Goal: Task Accomplishment & Management: Complete application form

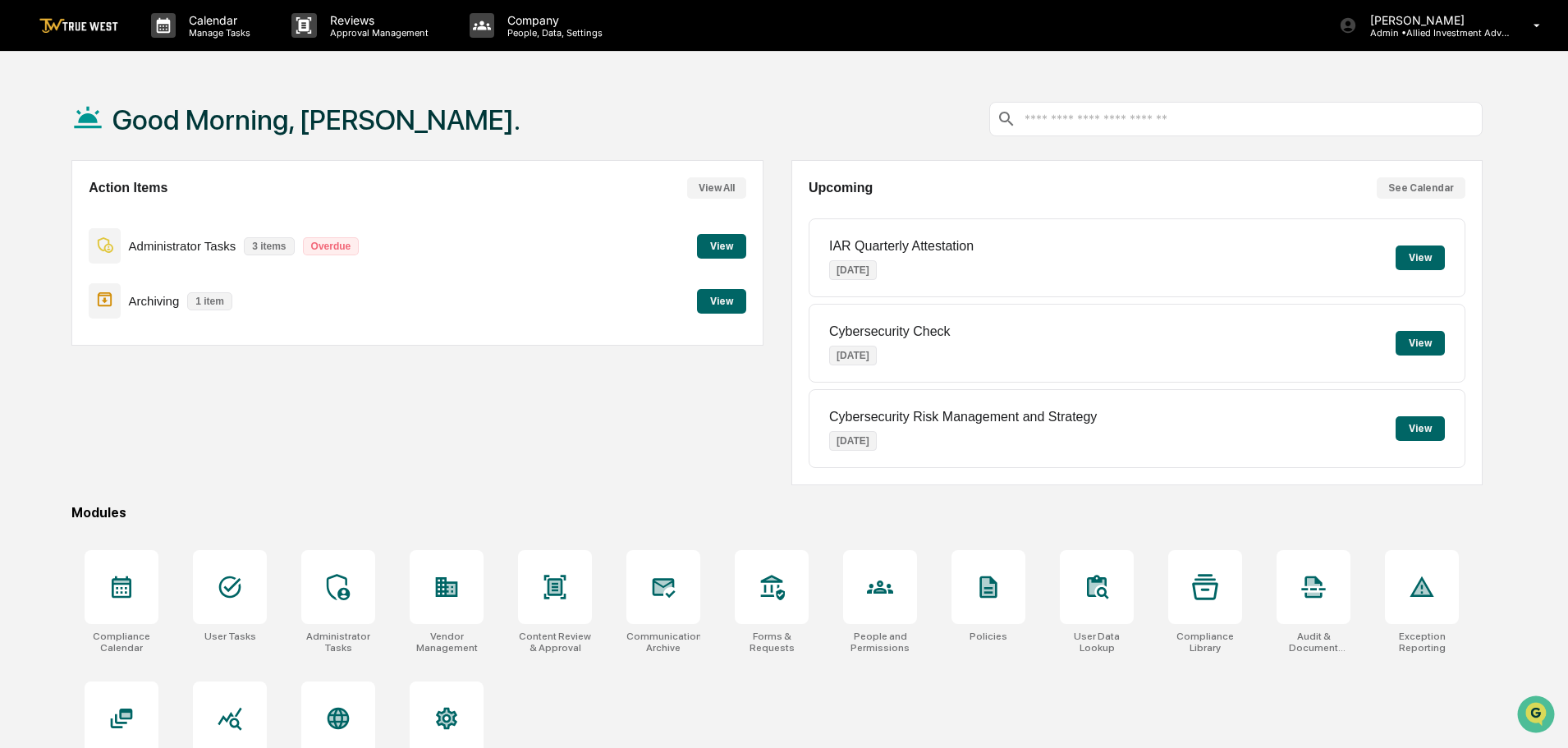
click at [722, 304] on button "View" at bounding box center [722, 301] width 49 height 25
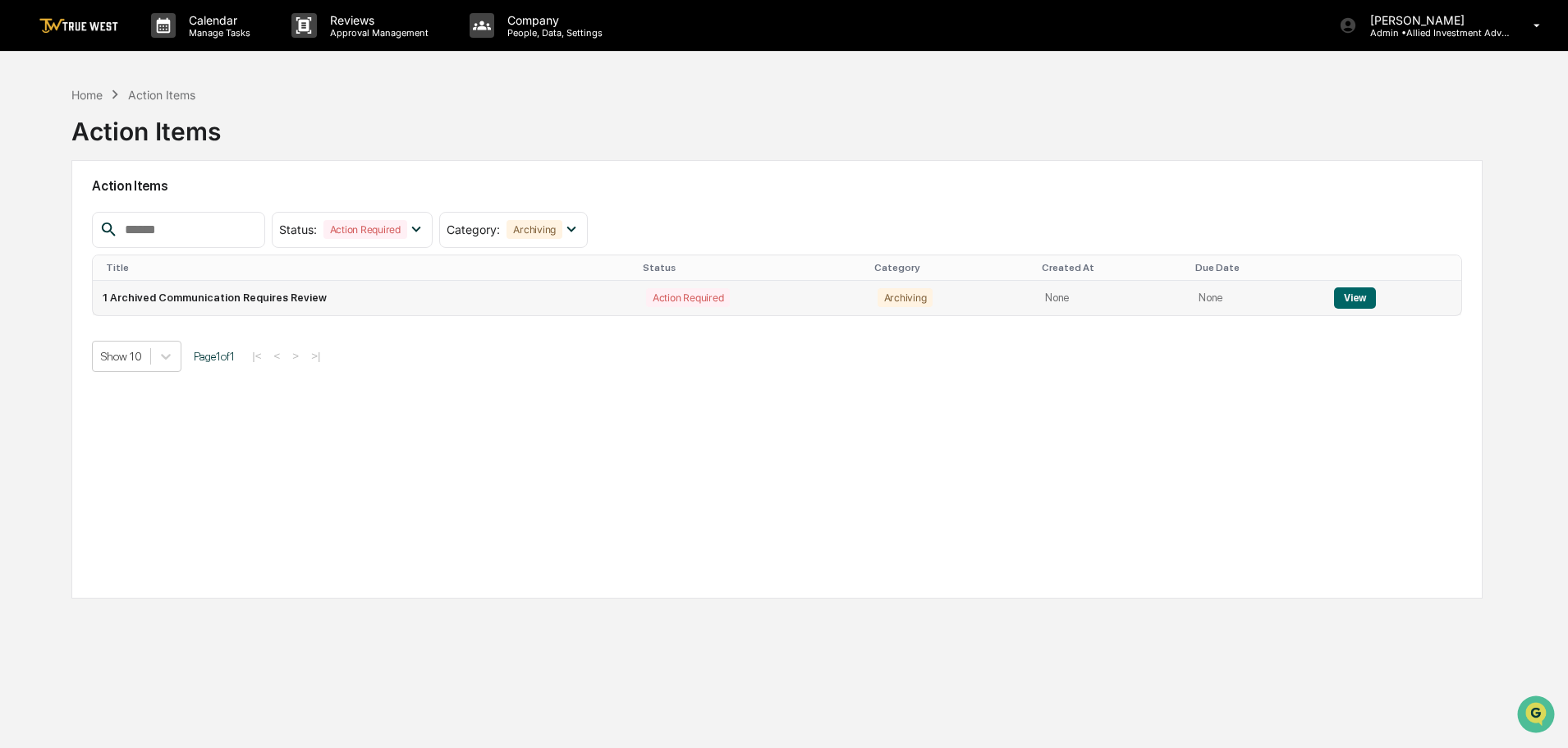
click at [1344, 294] on button "View" at bounding box center [1355, 297] width 42 height 22
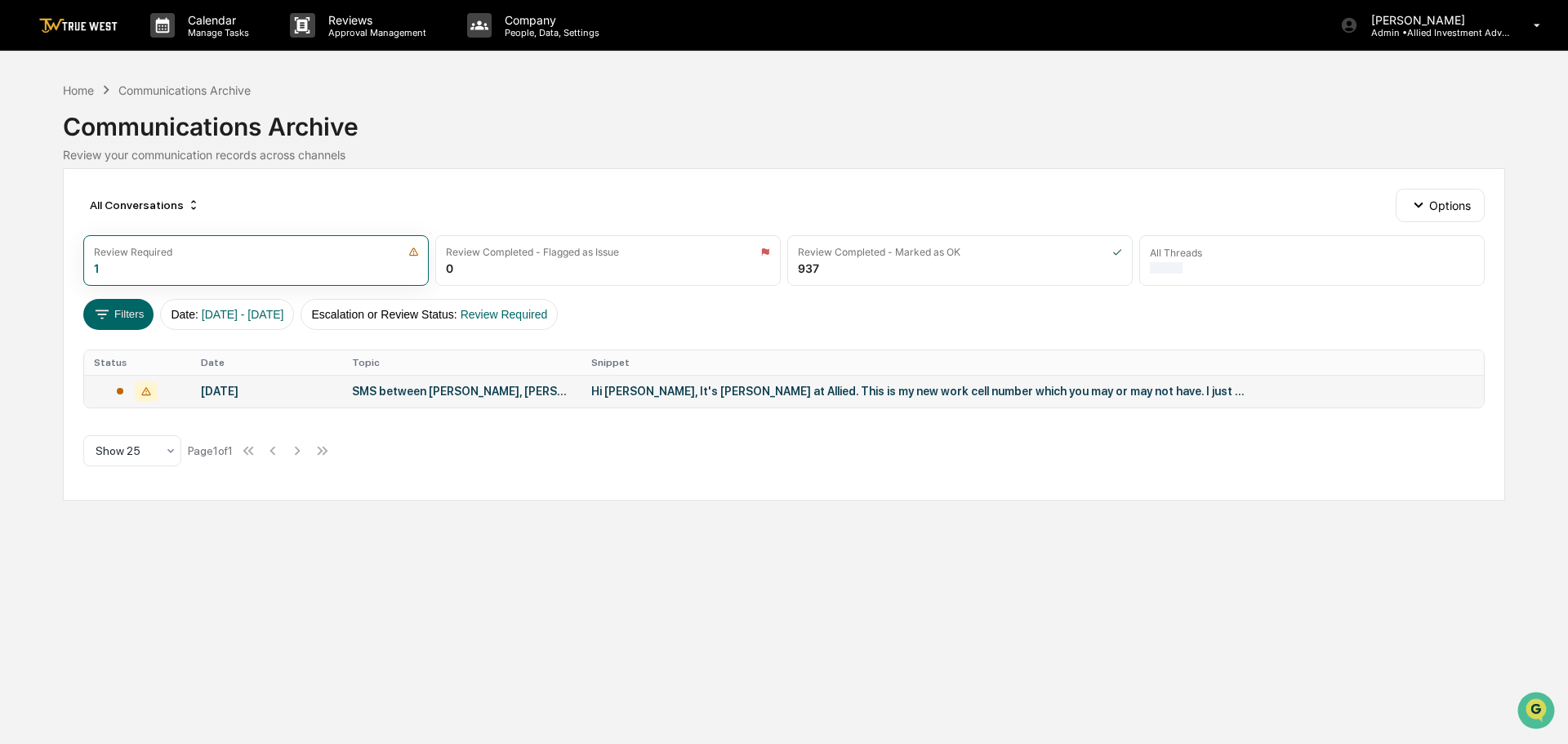
click at [719, 387] on div "Hi Sean, It's Sarah at Allied. This is my new work cell number which you may or…" at bounding box center [918, 391] width 654 height 13
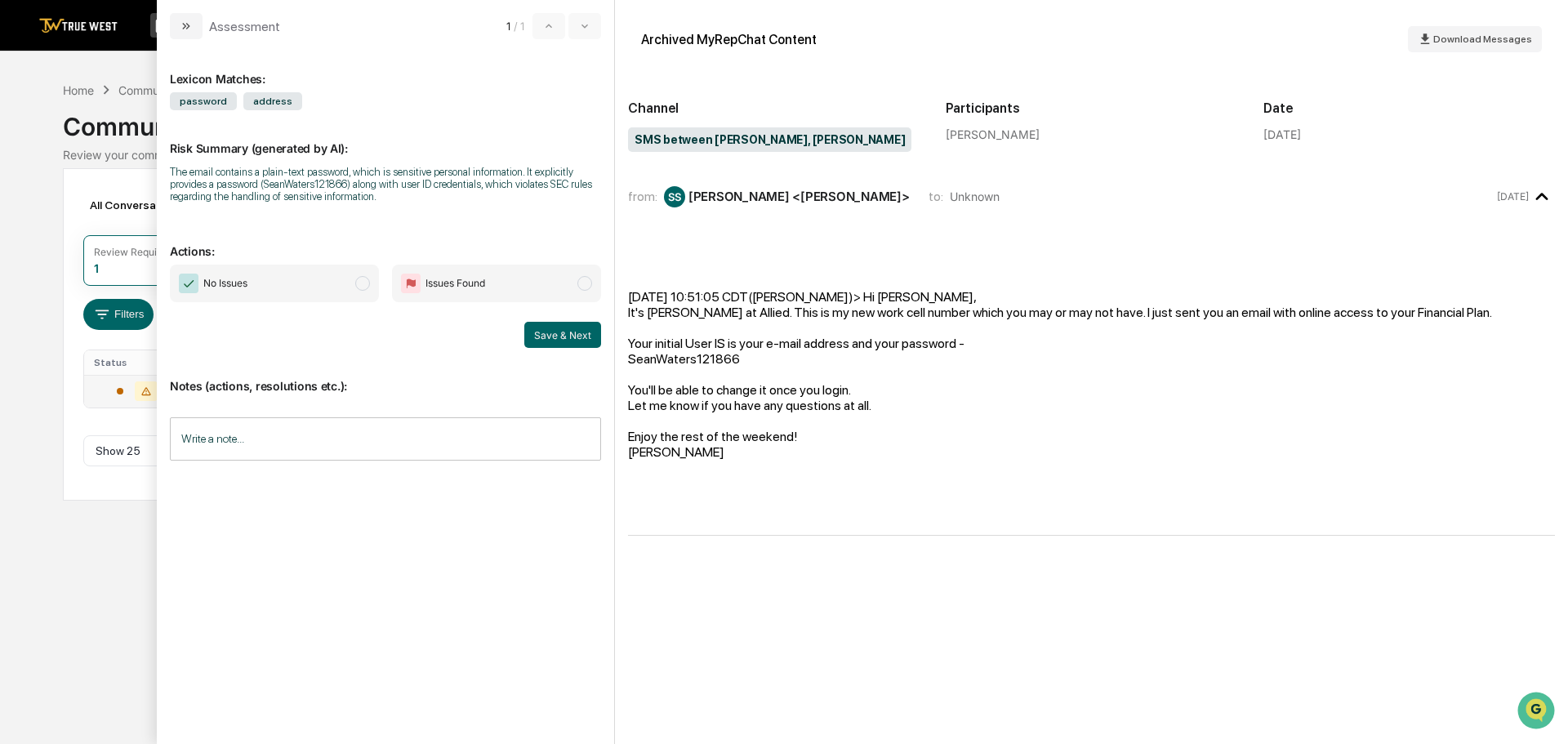
click at [363, 279] on span "modal" at bounding box center [363, 283] width 15 height 15
click at [567, 335] on button "Save & Next" at bounding box center [563, 335] width 77 height 26
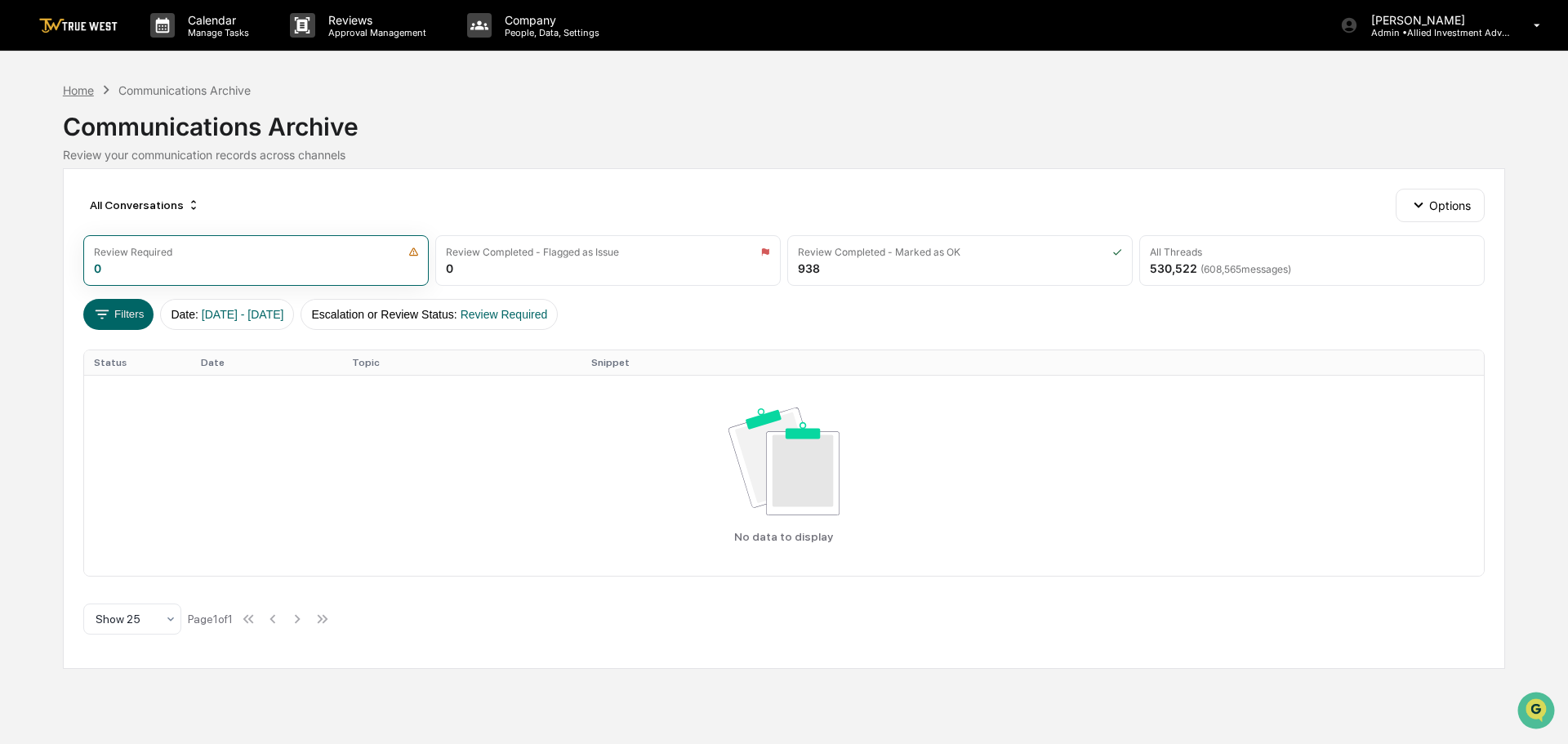
click at [80, 86] on div "Home" at bounding box center [78, 89] width 31 height 14
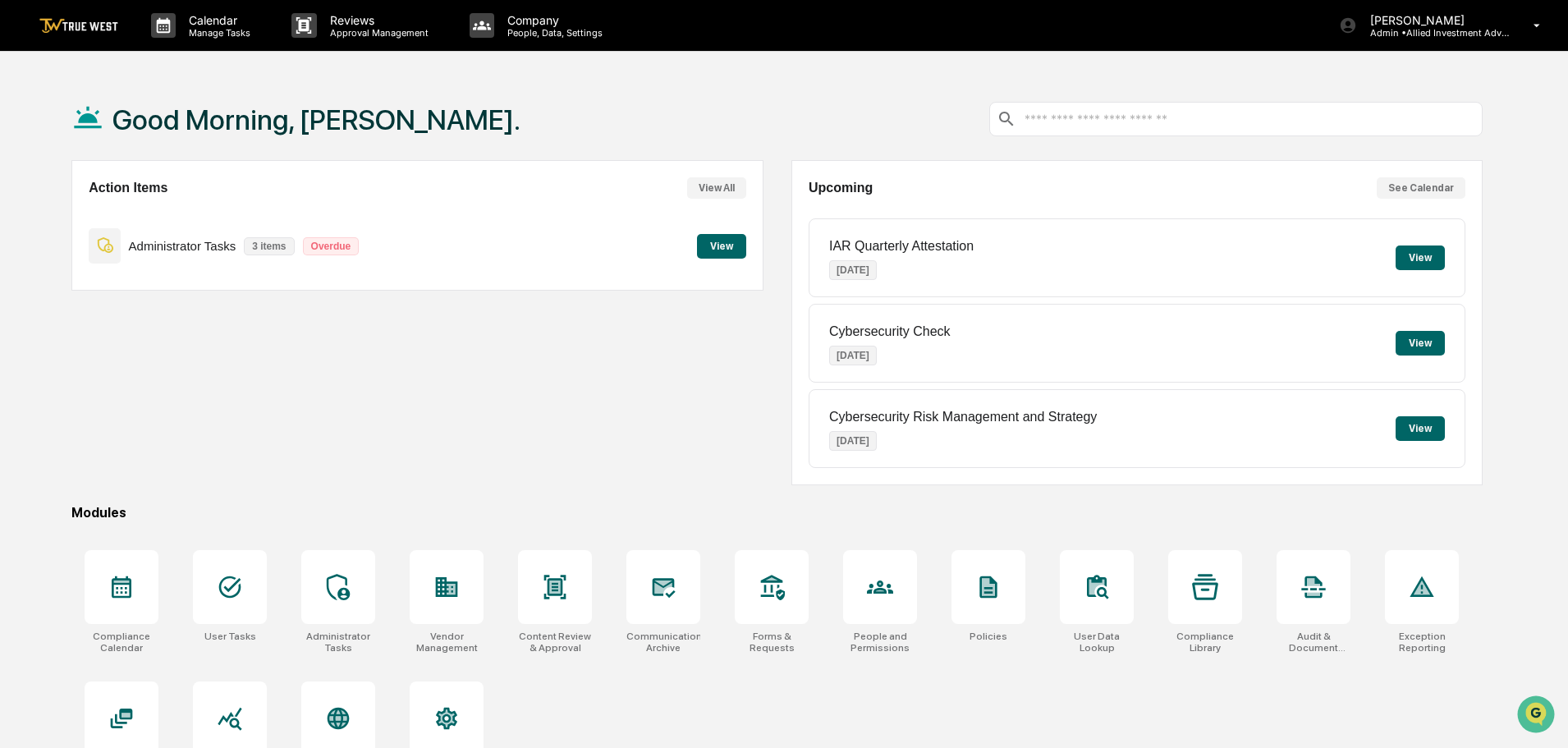
scroll to position [78, 0]
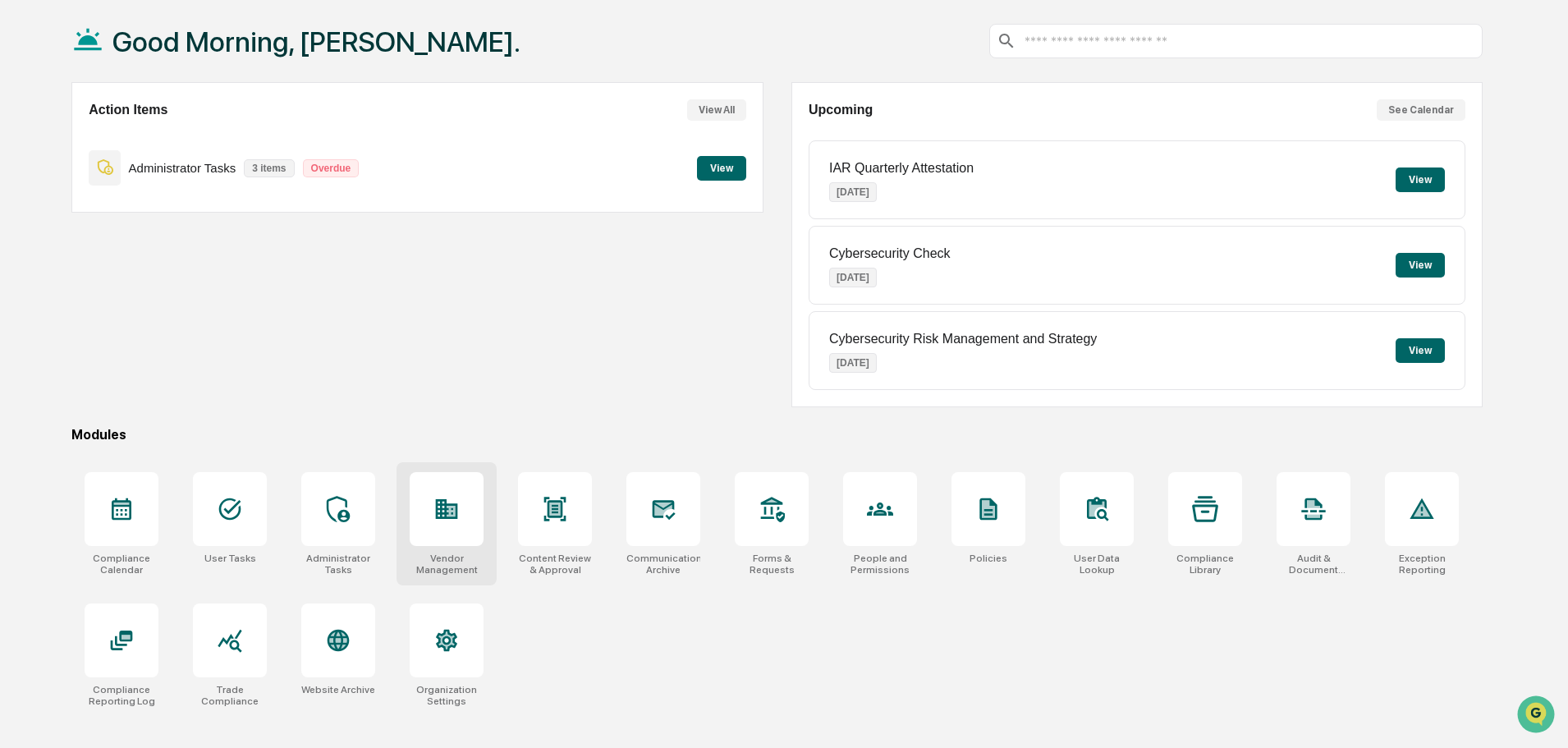
click at [450, 509] on icon at bounding box center [452, 510] width 9 height 10
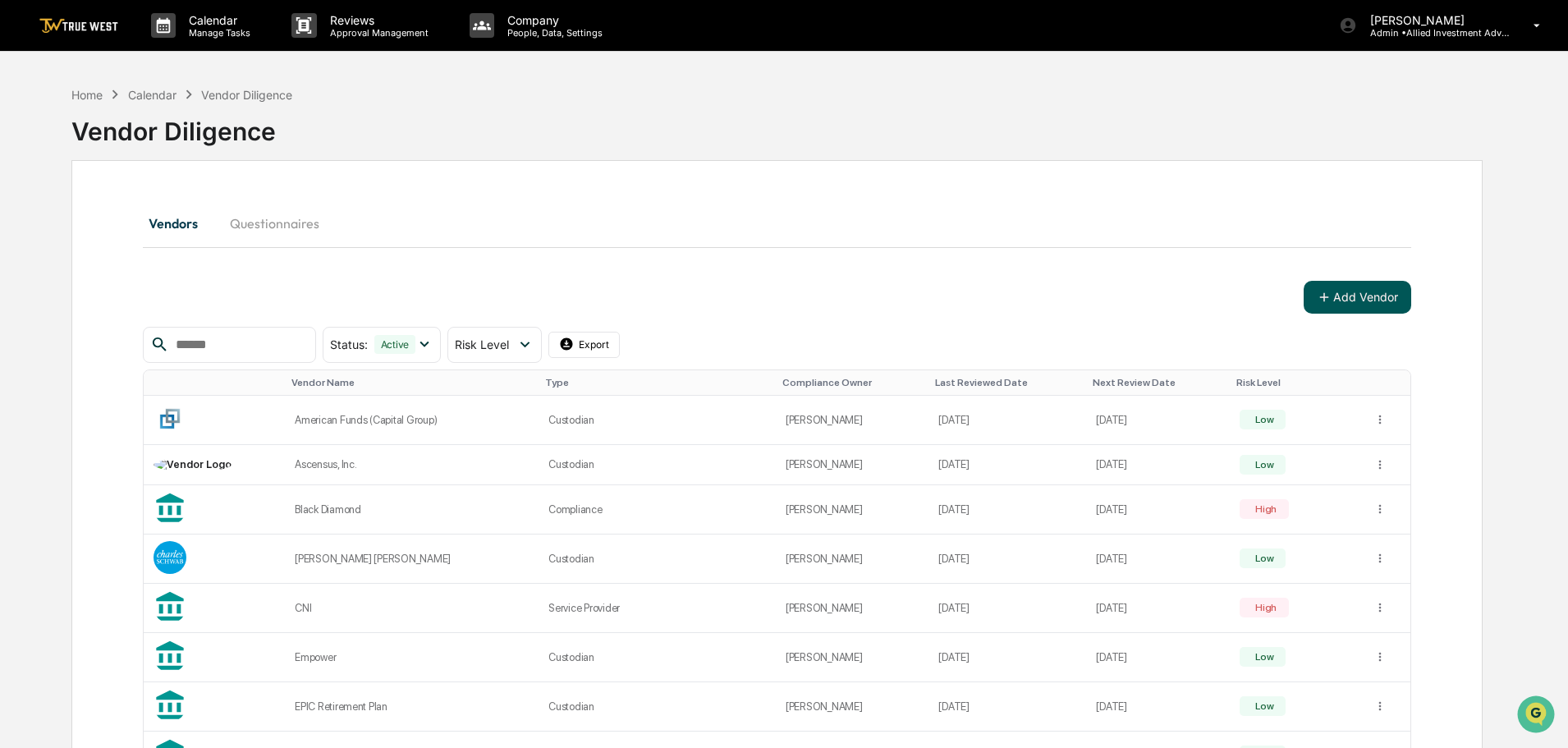
click at [1363, 299] on button "Add Vendor" at bounding box center [1358, 297] width 108 height 33
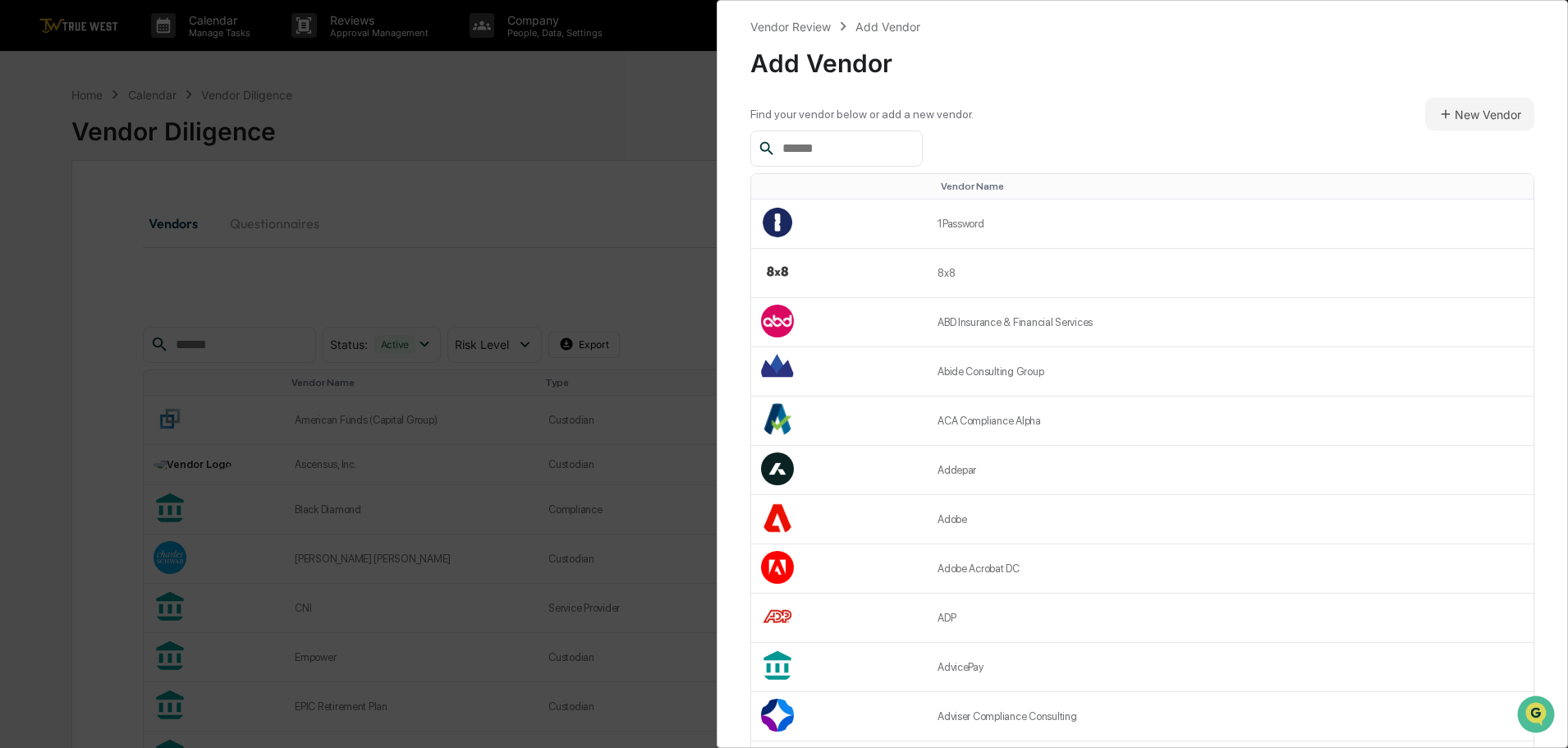
click at [810, 150] on input "text" at bounding box center [845, 149] width 139 height 22
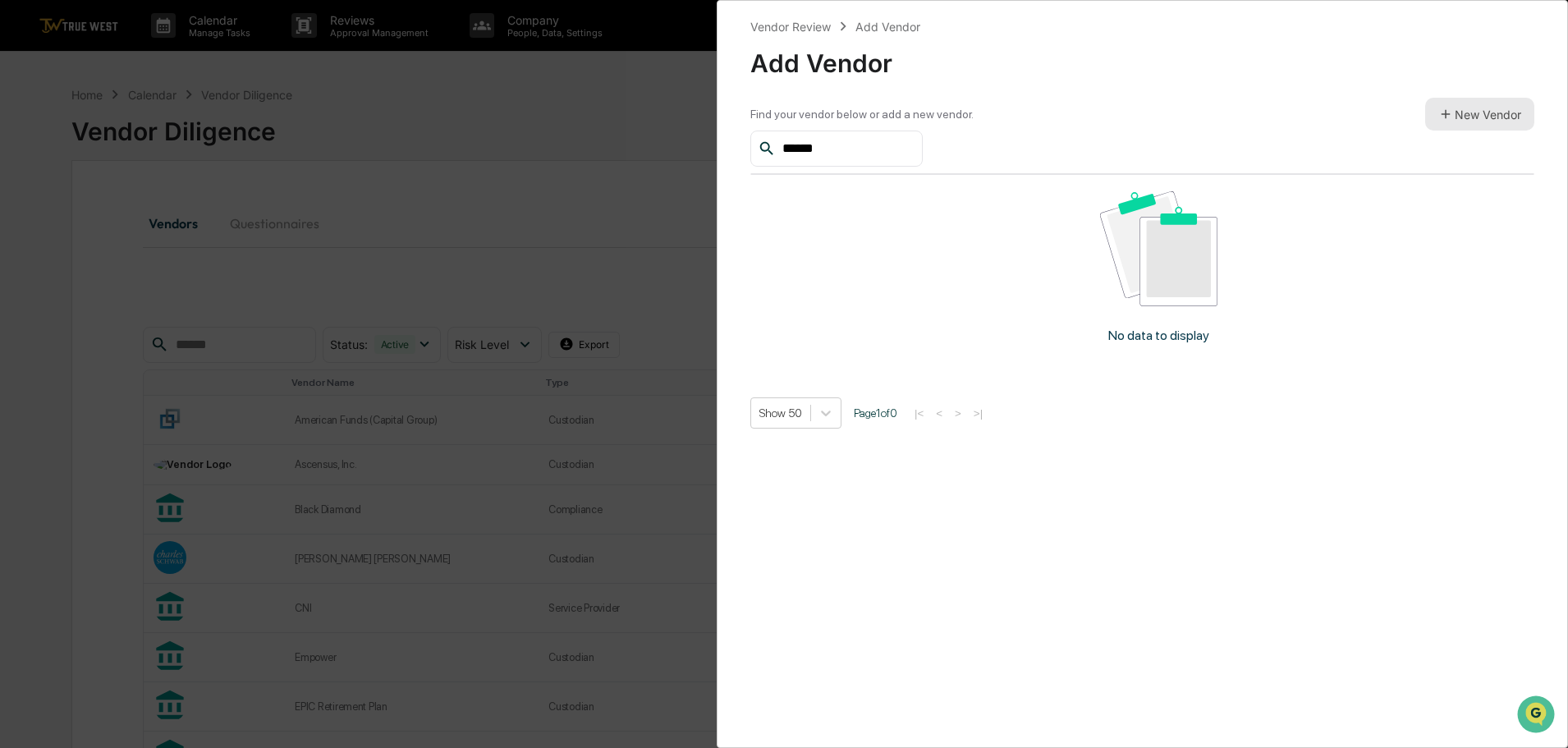
type input "******"
click at [1478, 113] on button "New Vendor" at bounding box center [1479, 114] width 109 height 33
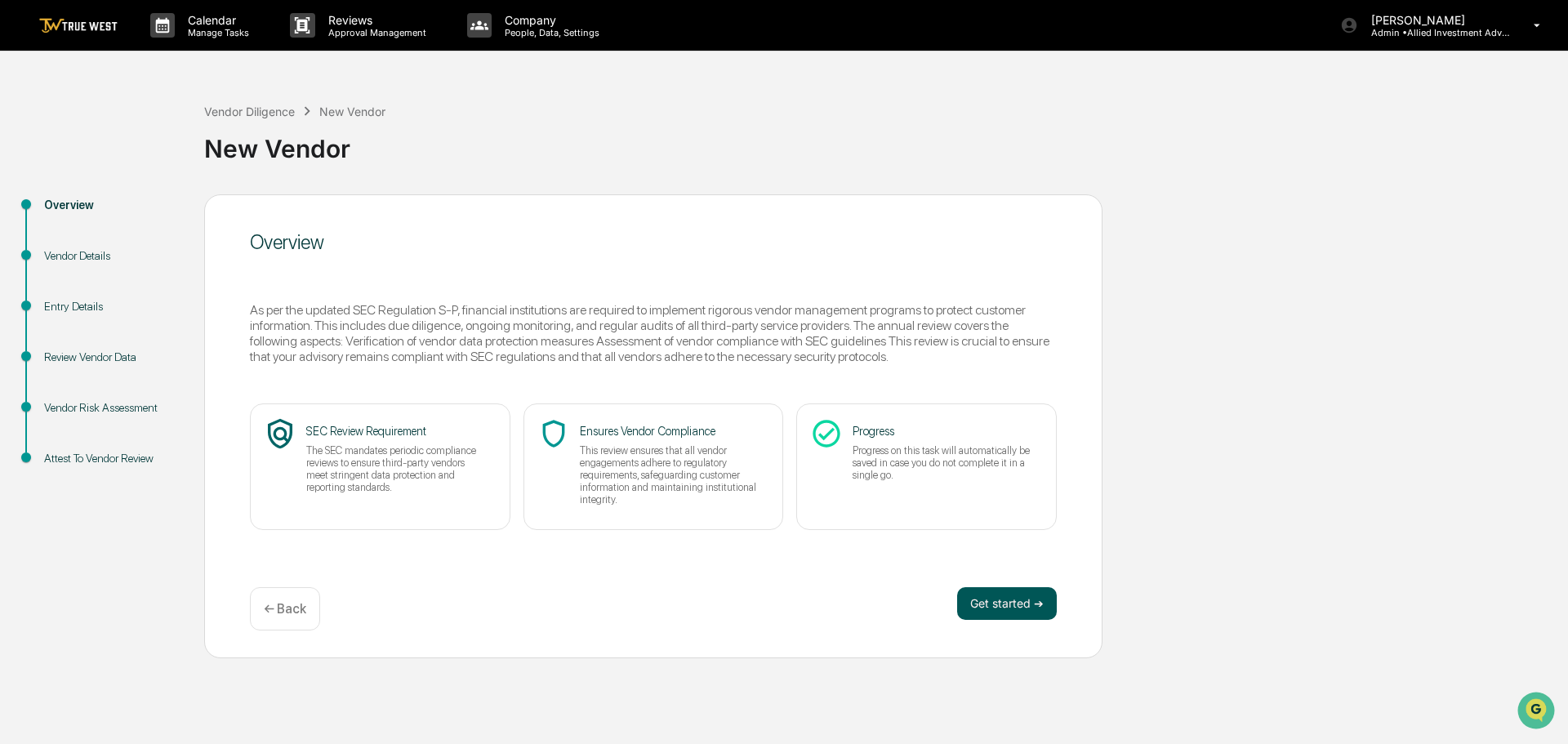
click at [998, 600] on button "Get started ➔" at bounding box center [1007, 603] width 100 height 33
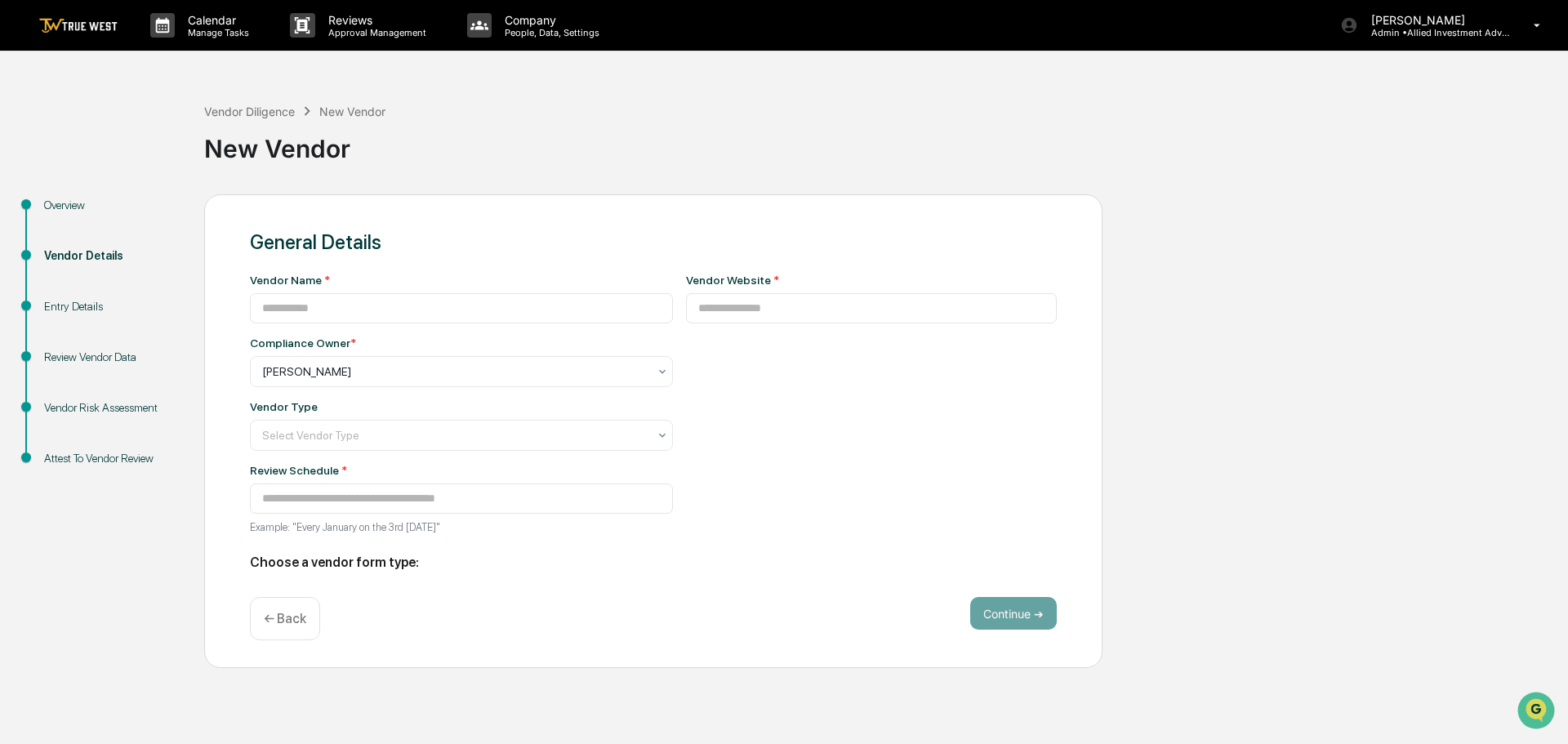
type input "**********"
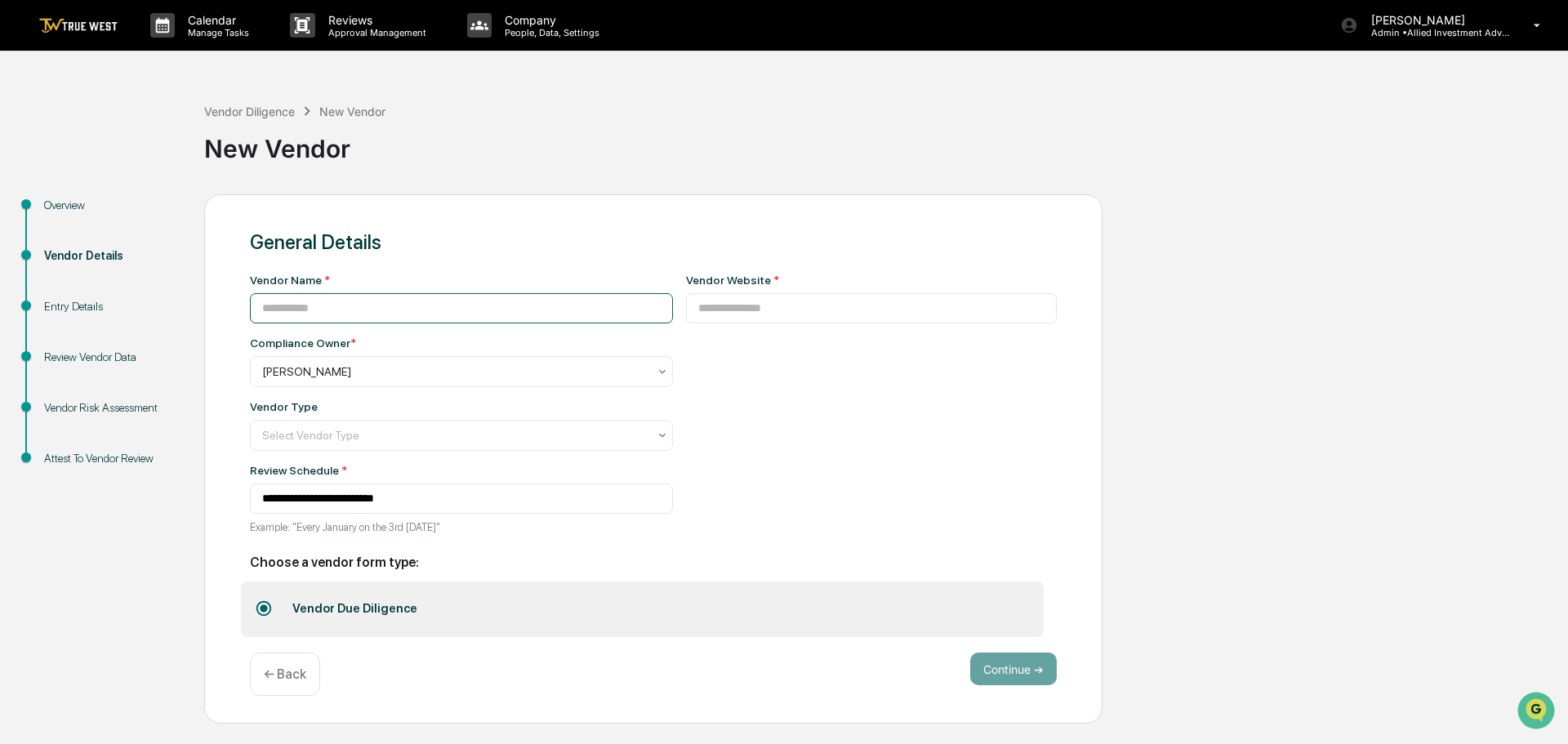
click at [297, 304] on input at bounding box center [461, 308] width 423 height 30
type input "******"
click at [687, 310] on input at bounding box center [871, 308] width 372 height 30
click at [771, 308] on input "**********" at bounding box center [871, 308] width 372 height 30
type input "**********"
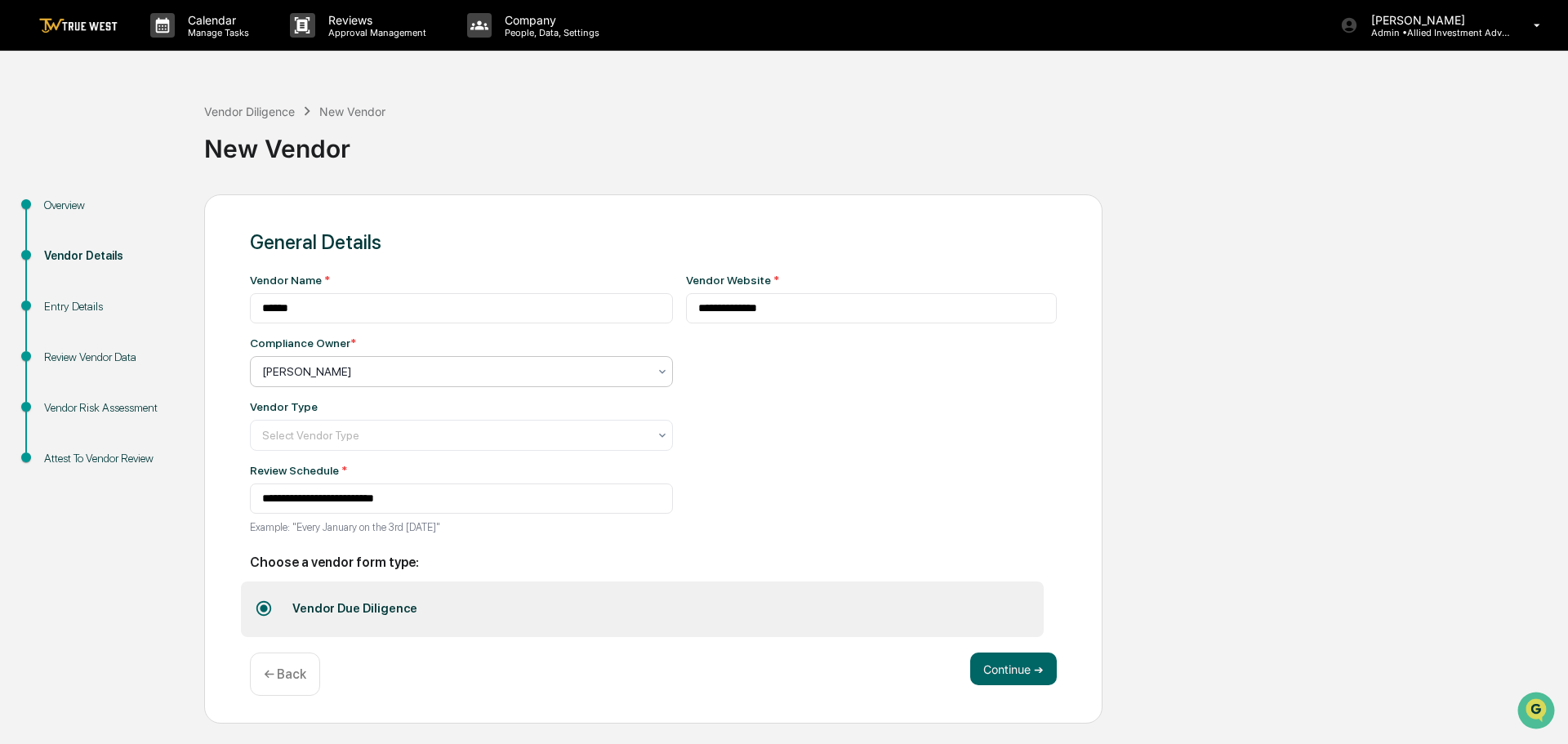
click at [338, 372] on div at bounding box center [454, 371] width 385 height 16
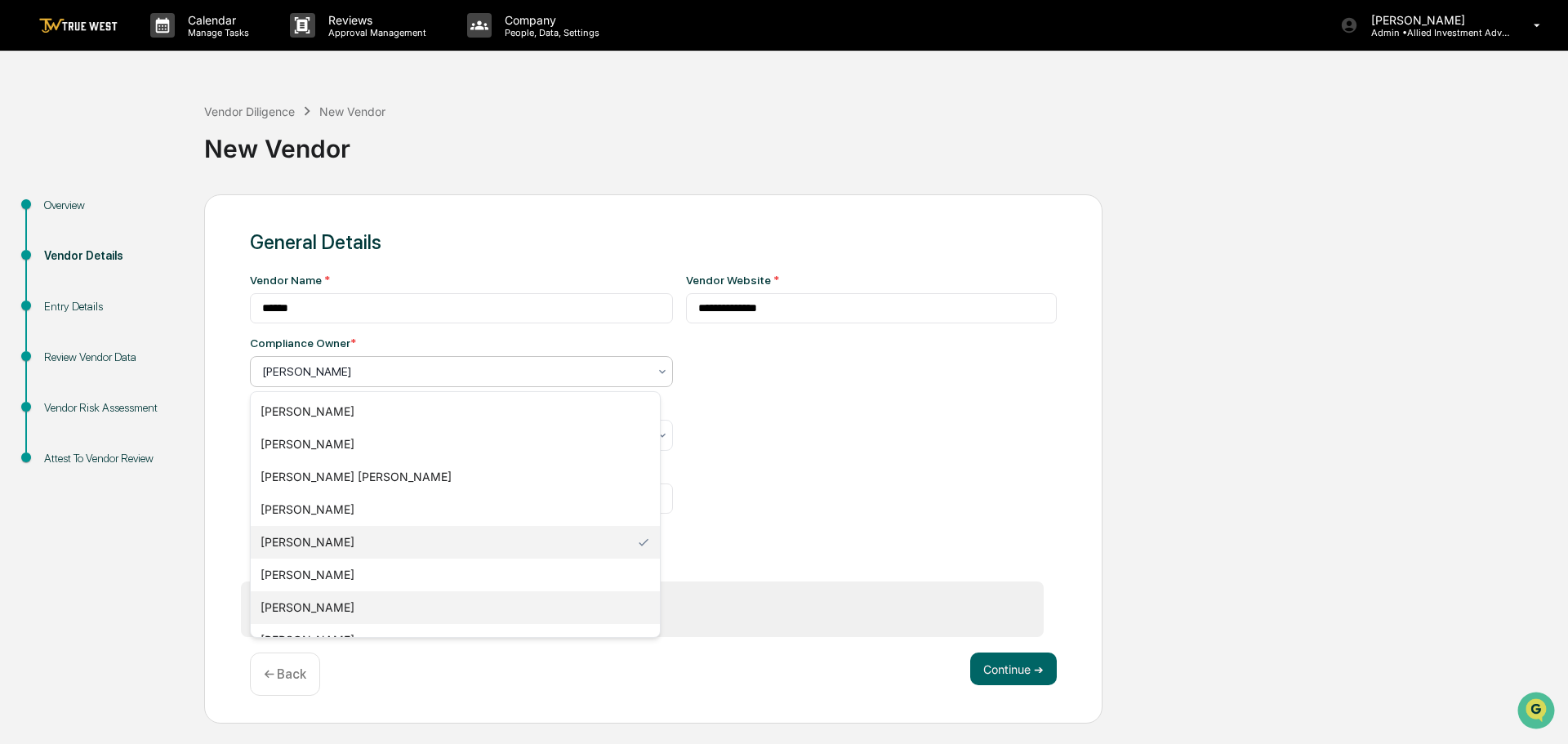
click at [307, 607] on div "[PERSON_NAME]" at bounding box center [455, 607] width 409 height 33
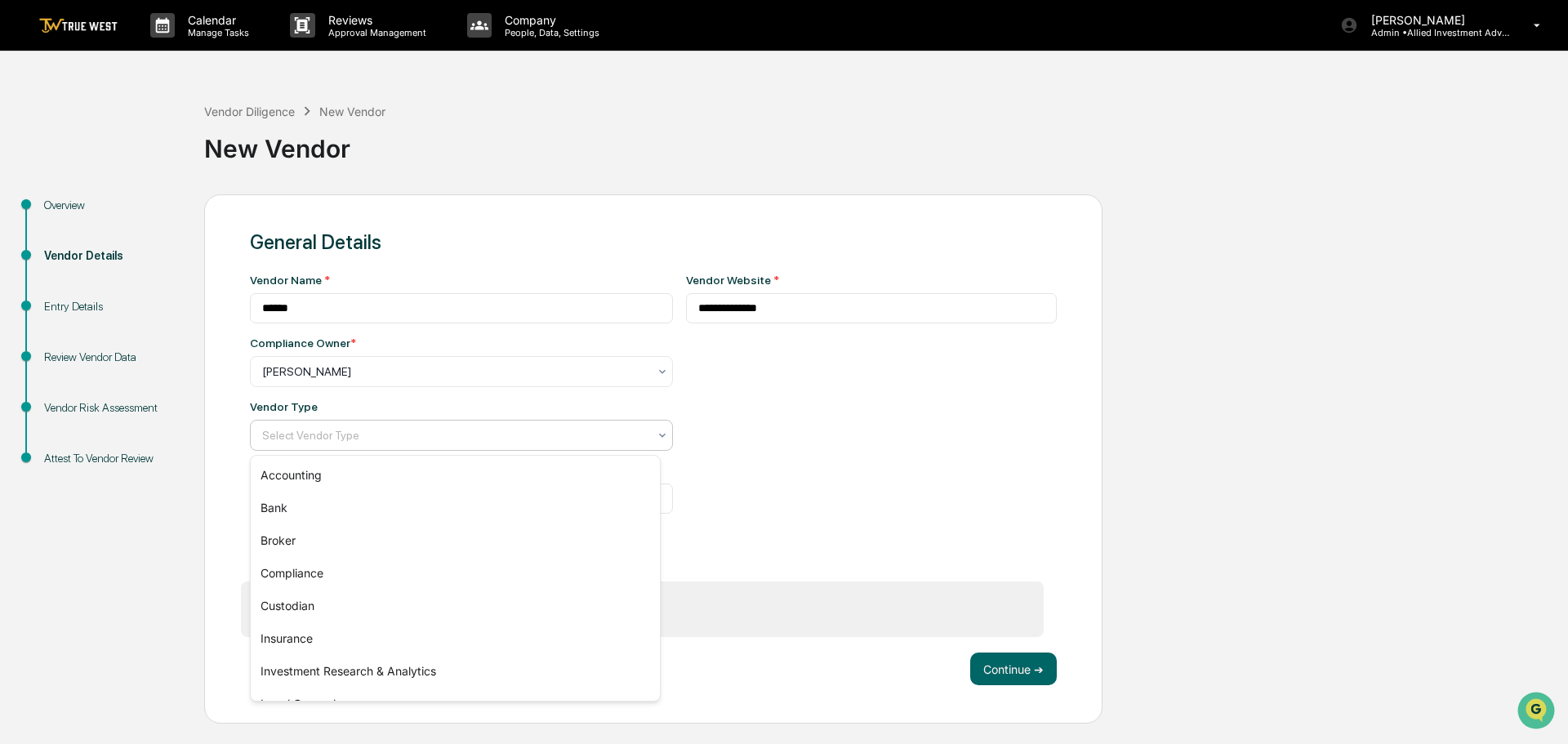
click at [308, 429] on div at bounding box center [454, 434] width 385 height 16
click at [335, 666] on div "Investment Research & Analytics" at bounding box center [455, 671] width 409 height 33
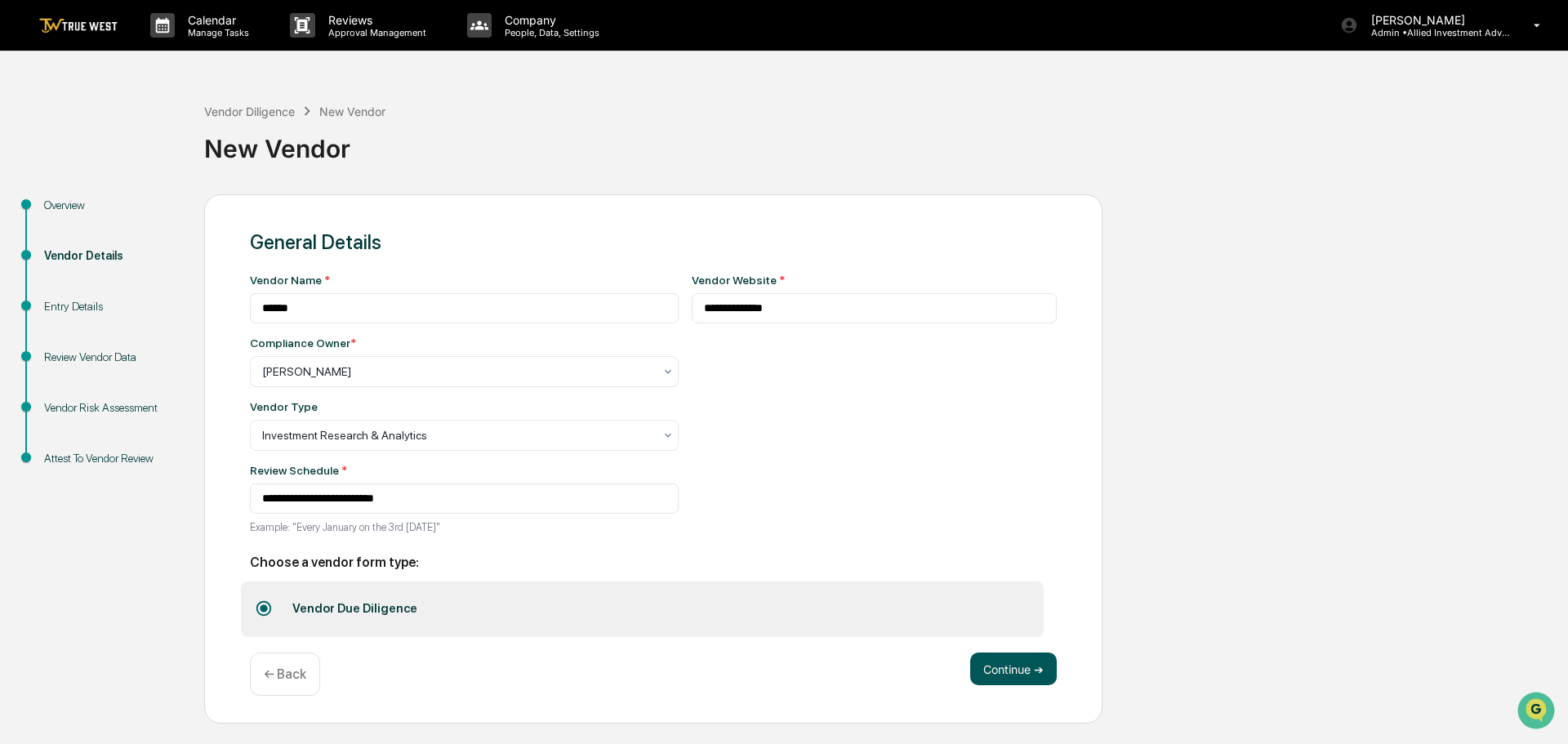
click at [1007, 669] on button "Continue ➔" at bounding box center [1013, 669] width 87 height 33
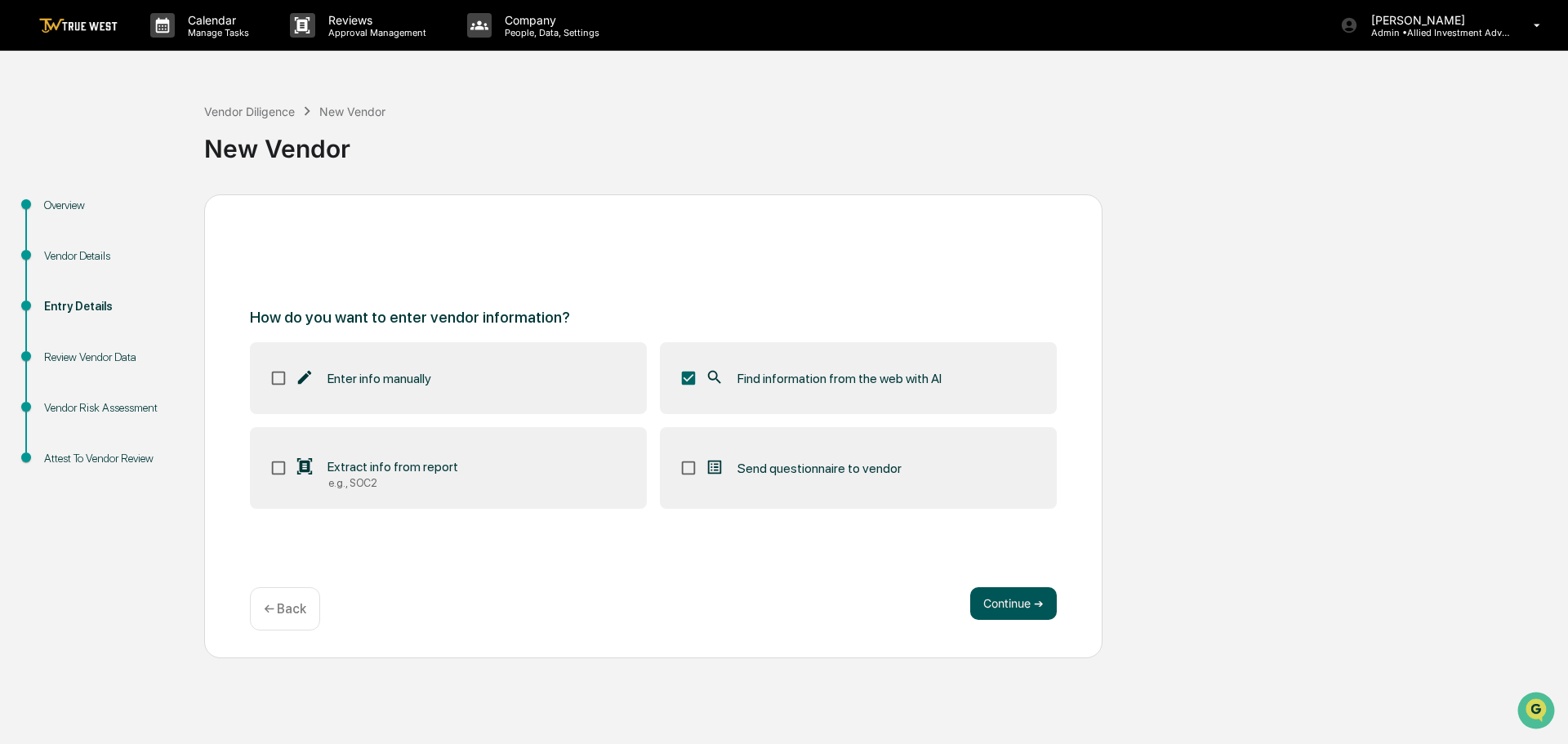
click at [1011, 604] on button "Continue ➔" at bounding box center [1013, 603] width 87 height 33
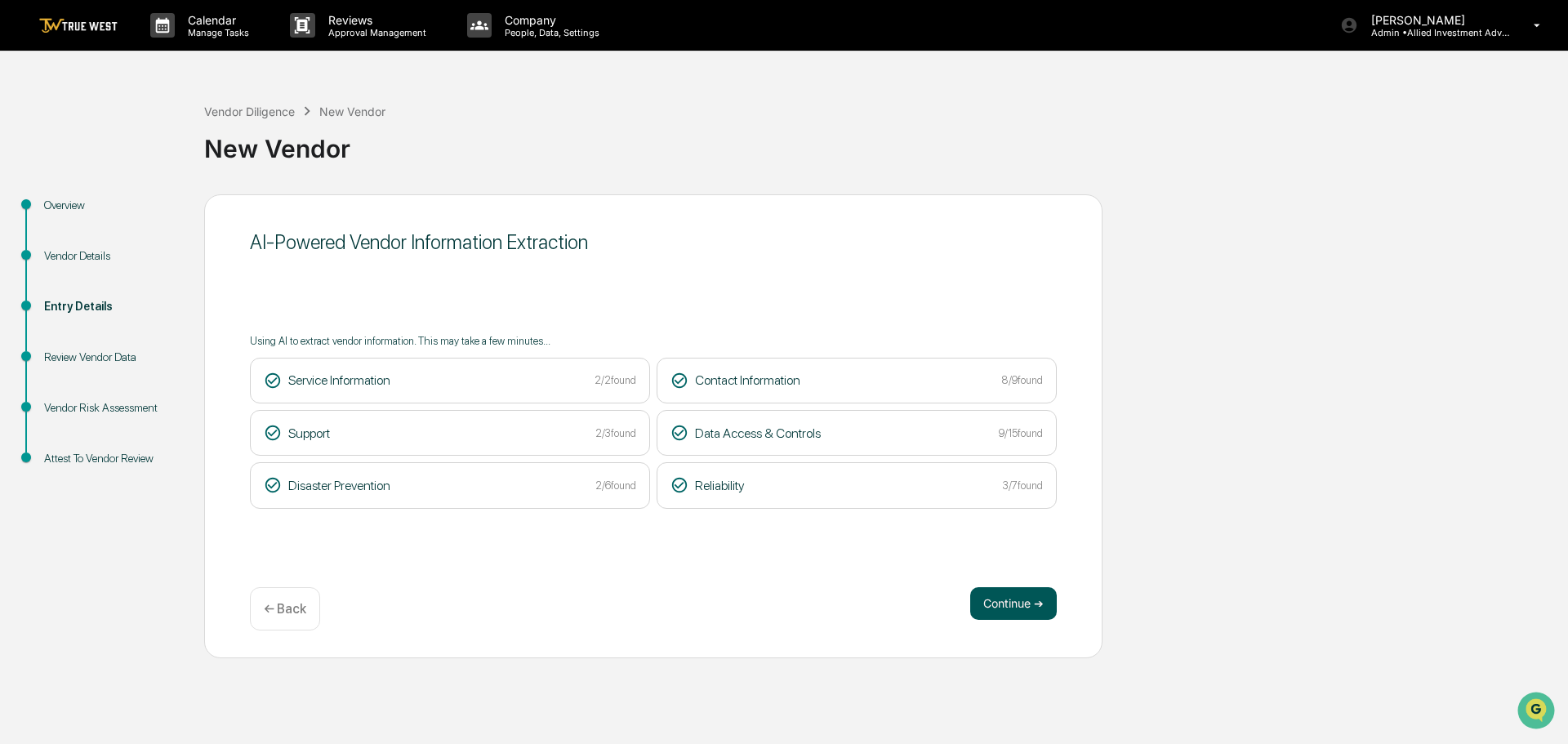
click at [994, 599] on button "Continue ➔" at bounding box center [1013, 603] width 87 height 33
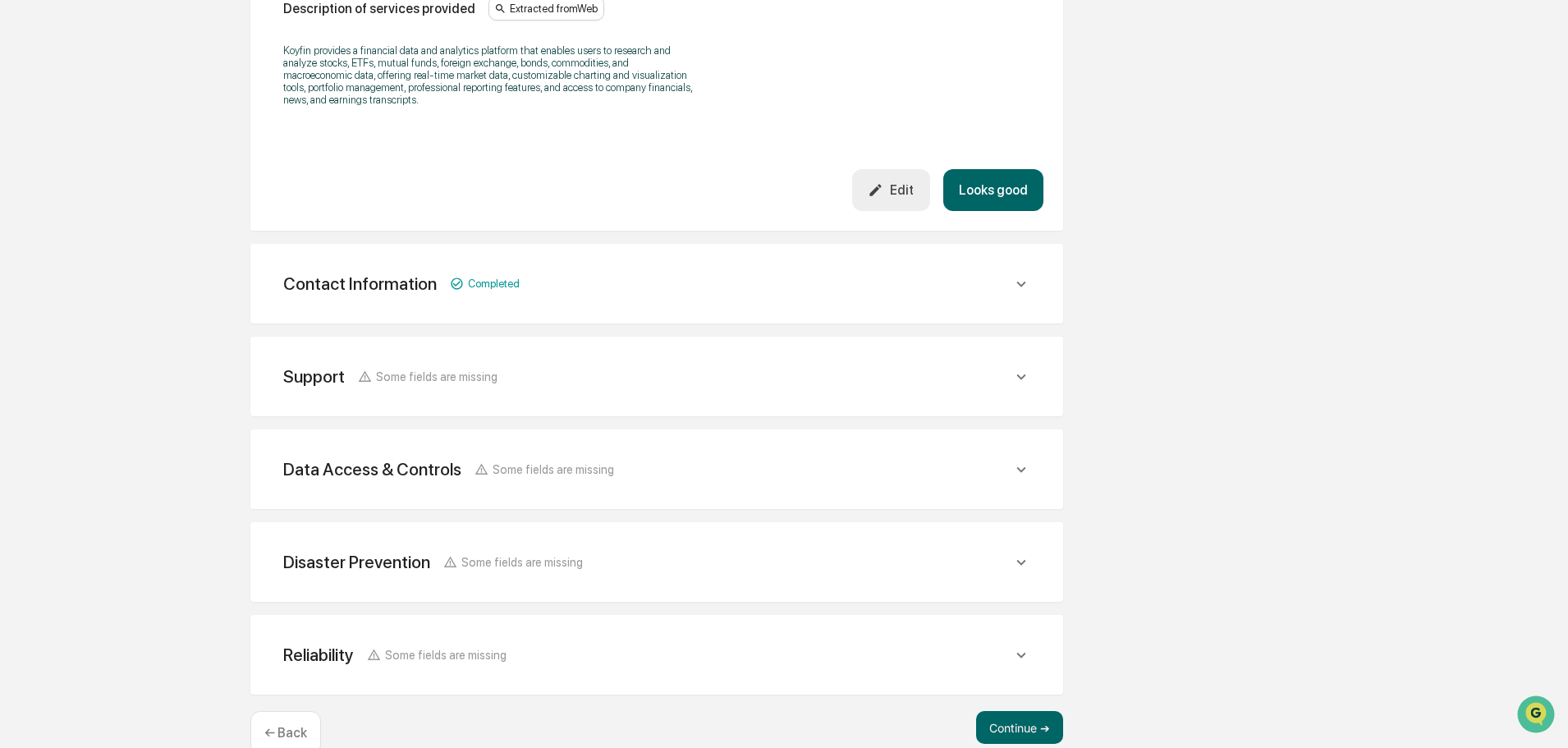
scroll to position [560, 0]
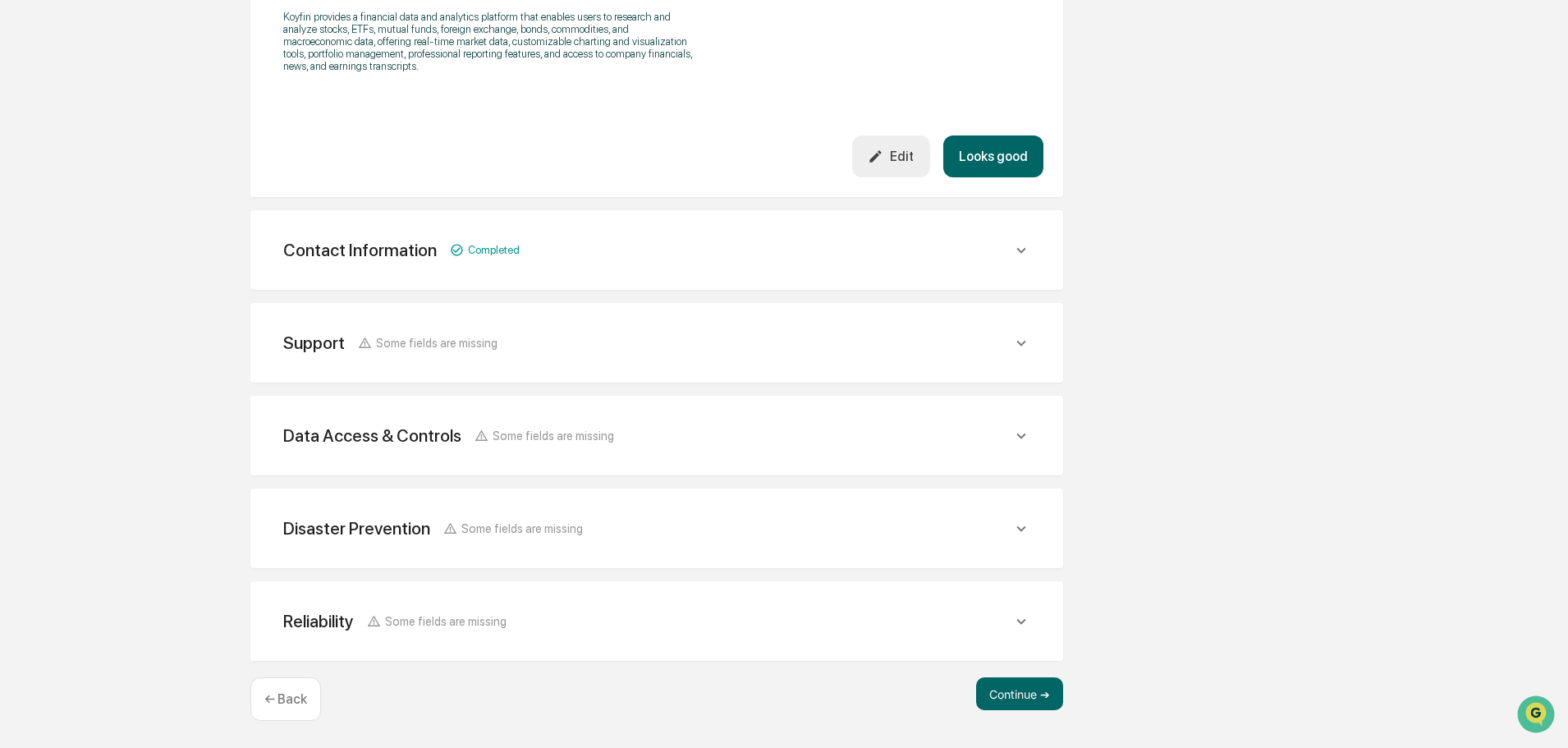
click at [1021, 528] on icon at bounding box center [1021, 528] width 18 height 18
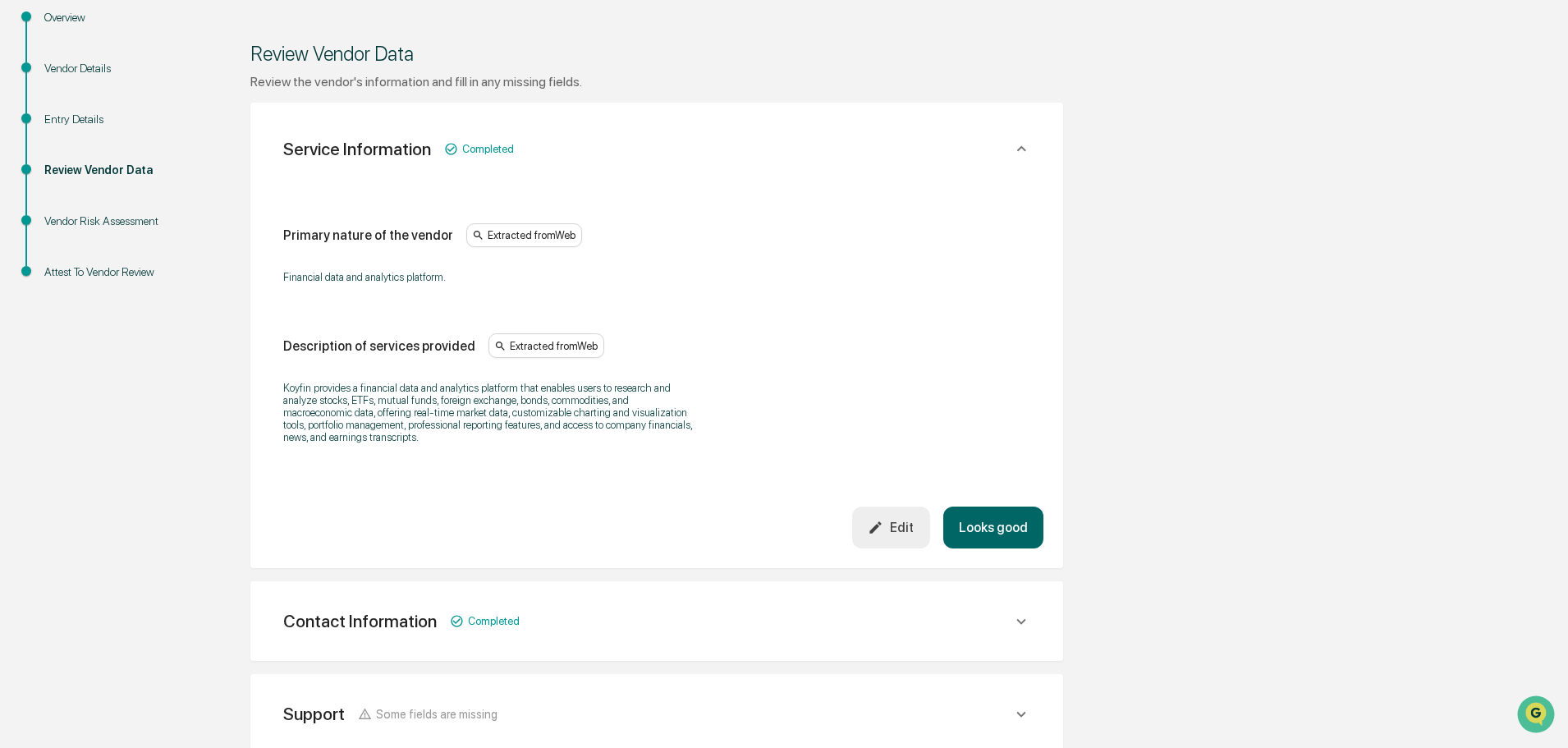
scroll to position [188, 0]
click at [1528, 708] on img "Open customer support" at bounding box center [1536, 714] width 41 height 33
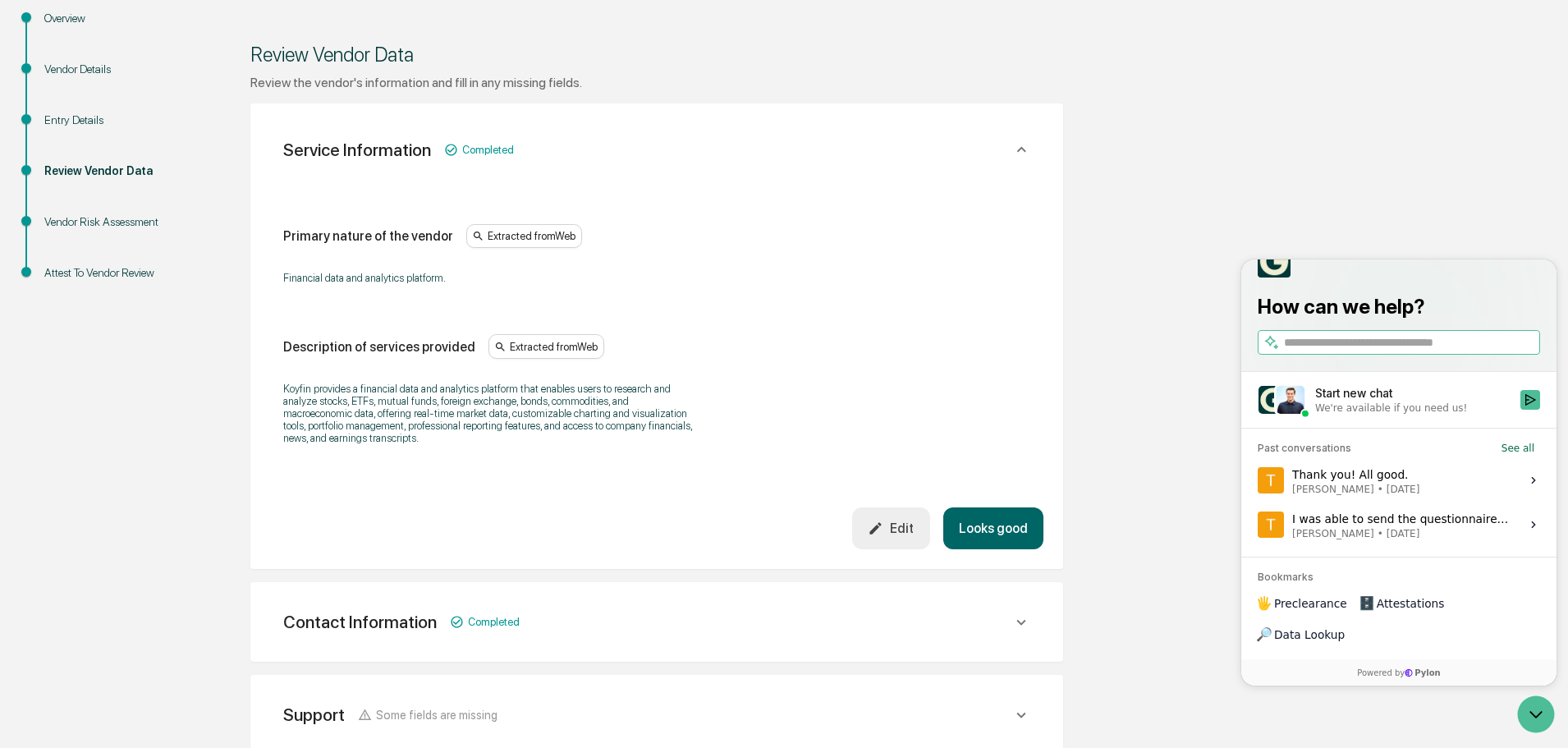
click at [1286, 351] on input "search" at bounding box center [1410, 343] width 253 height 17
type input "**********"
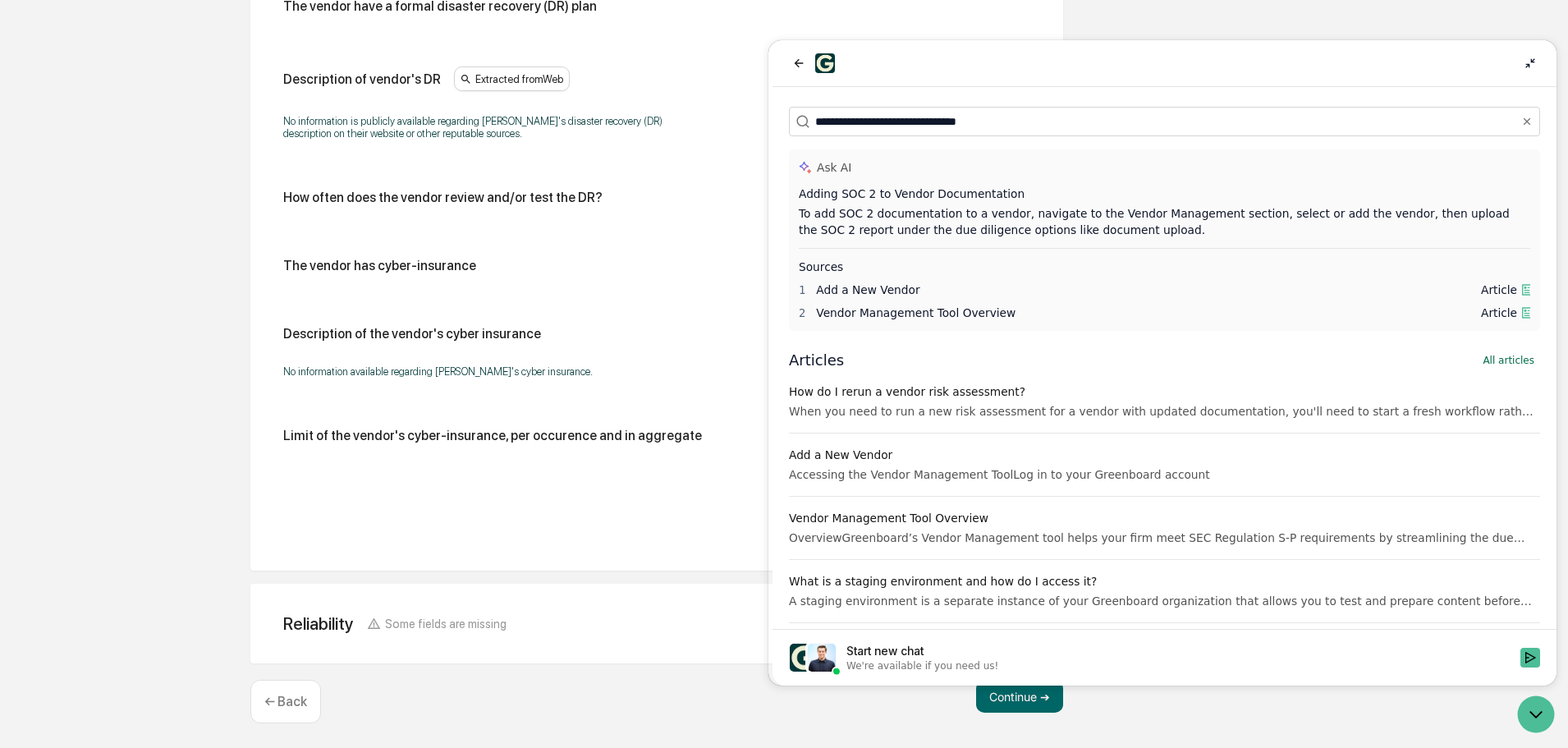
scroll to position [1173, 0]
click at [1013, 696] on button "Continue ➔" at bounding box center [1020, 693] width 87 height 33
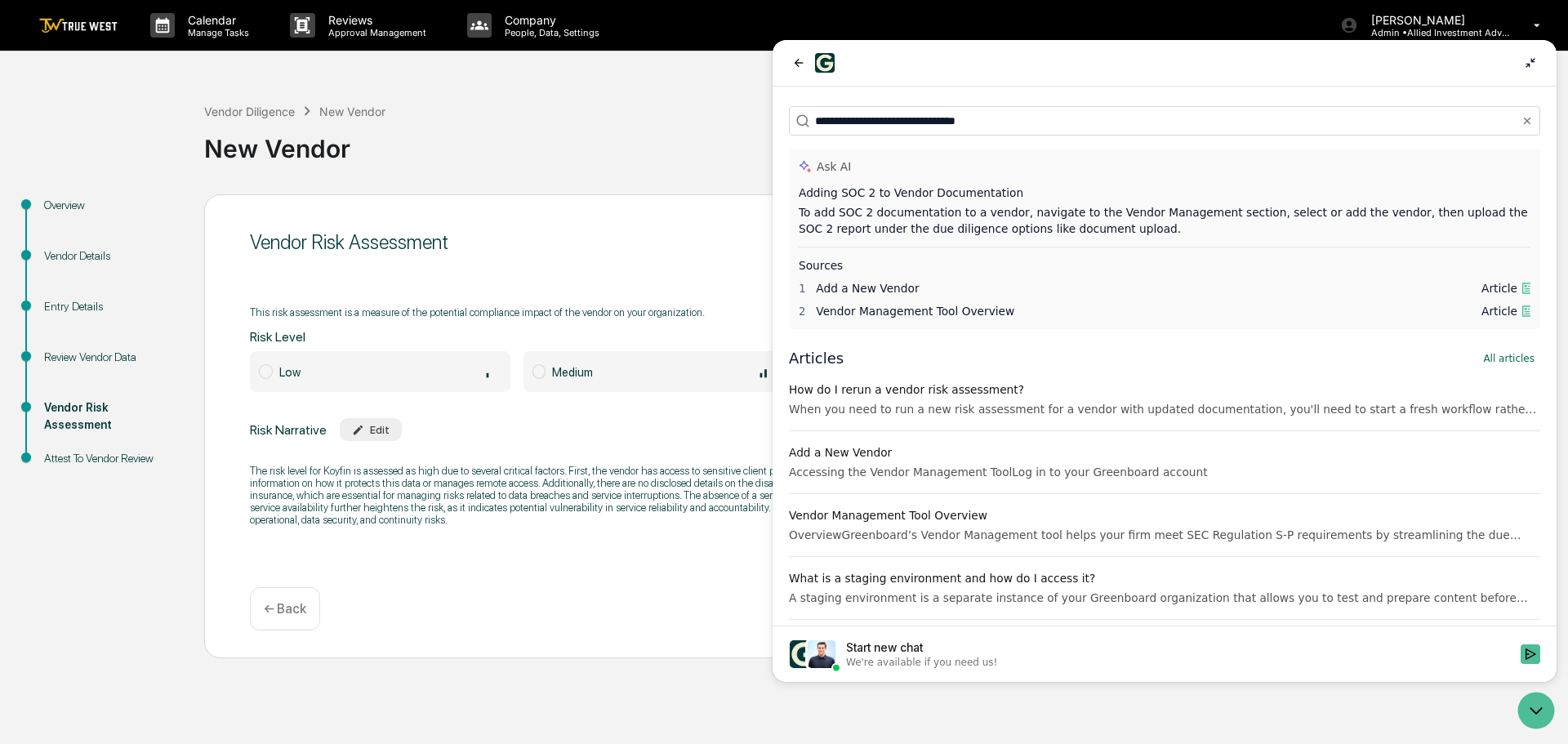
click at [540, 371] on span at bounding box center [539, 372] width 14 height 15
click at [739, 108] on div "Vendor Diligence New Vendor New Vendor" at bounding box center [881, 136] width 1355 height 68
click at [1527, 60] on icon at bounding box center [1530, 63] width 13 height 13
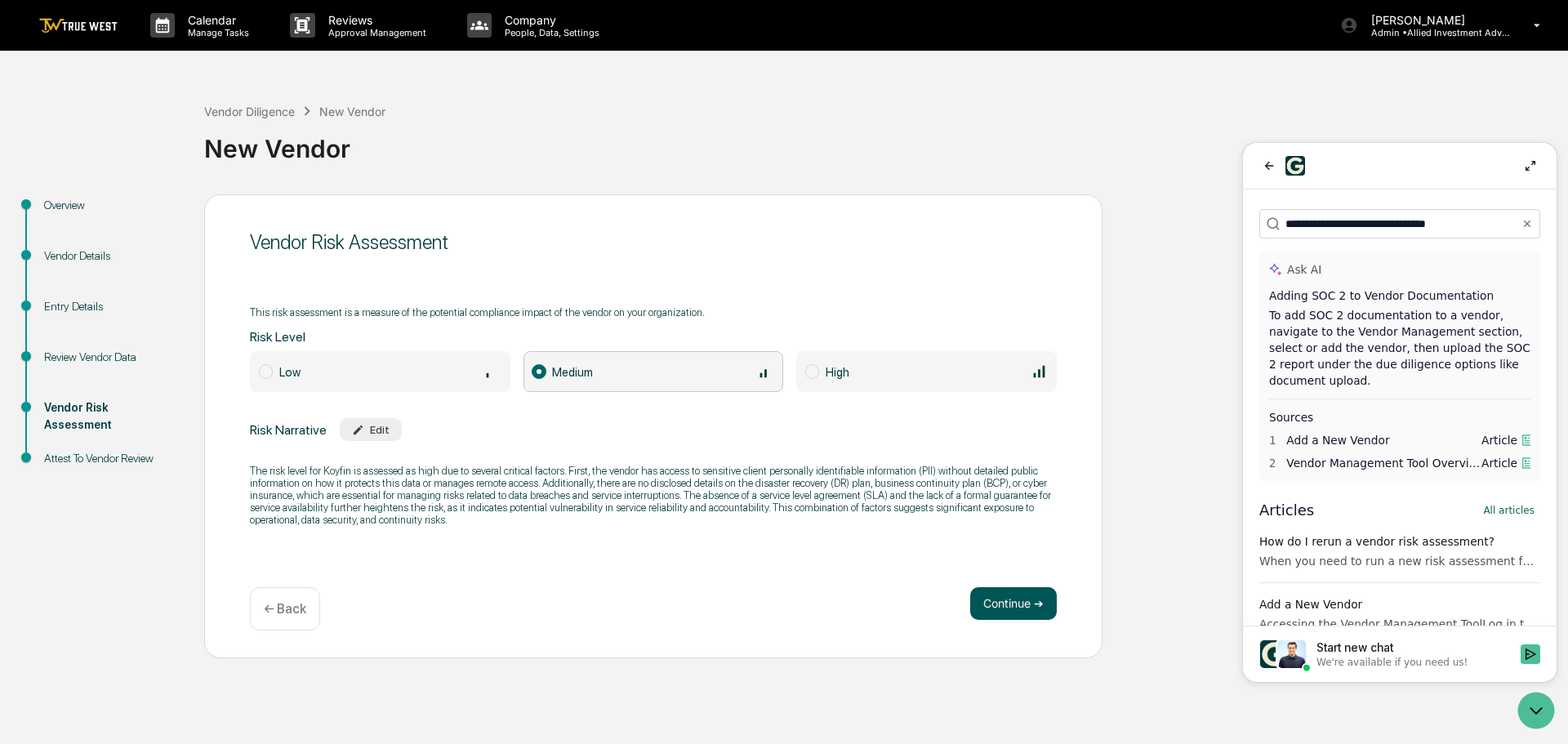
click at [1016, 604] on button "Continue ➔" at bounding box center [1013, 603] width 87 height 33
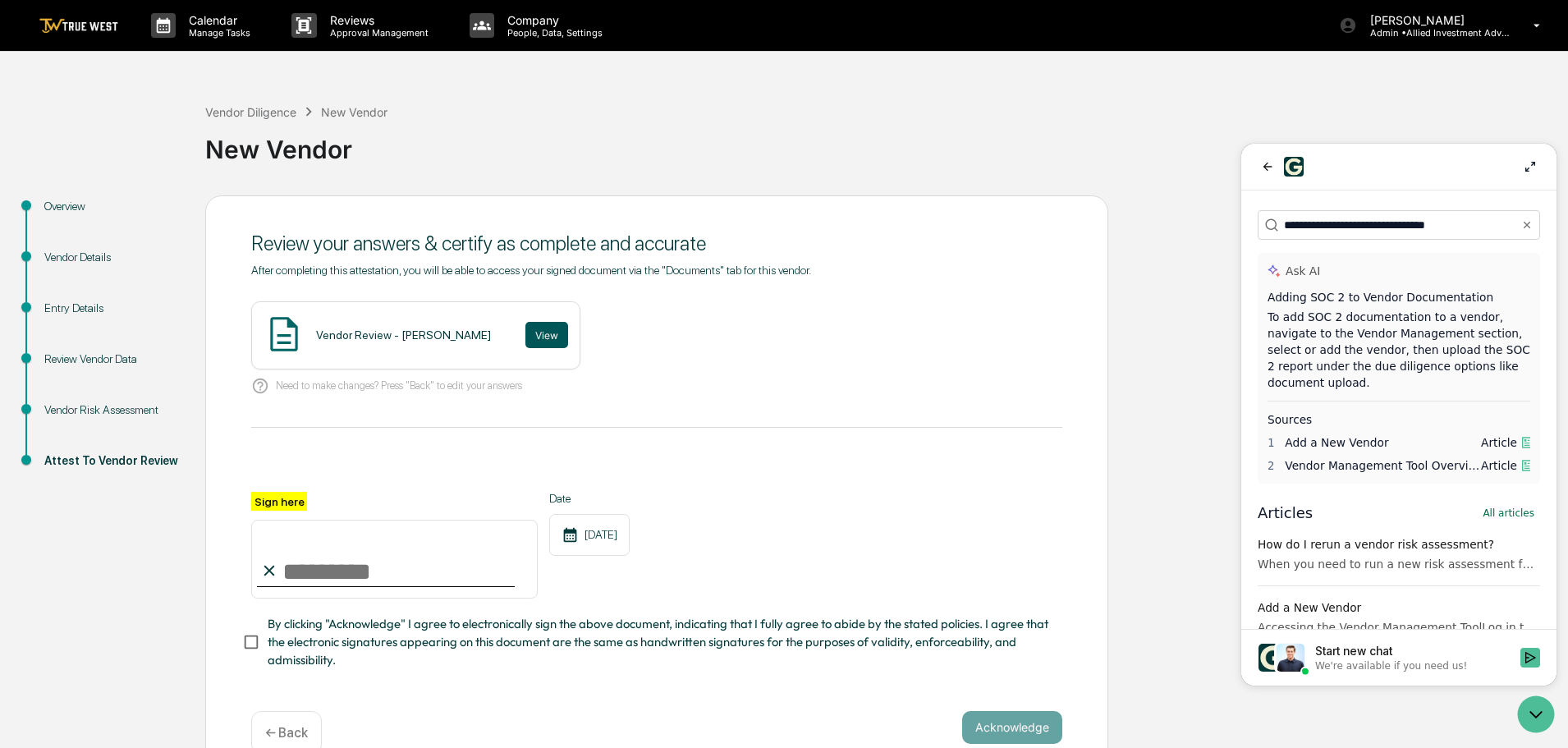
click at [526, 339] on button "View" at bounding box center [546, 335] width 43 height 27
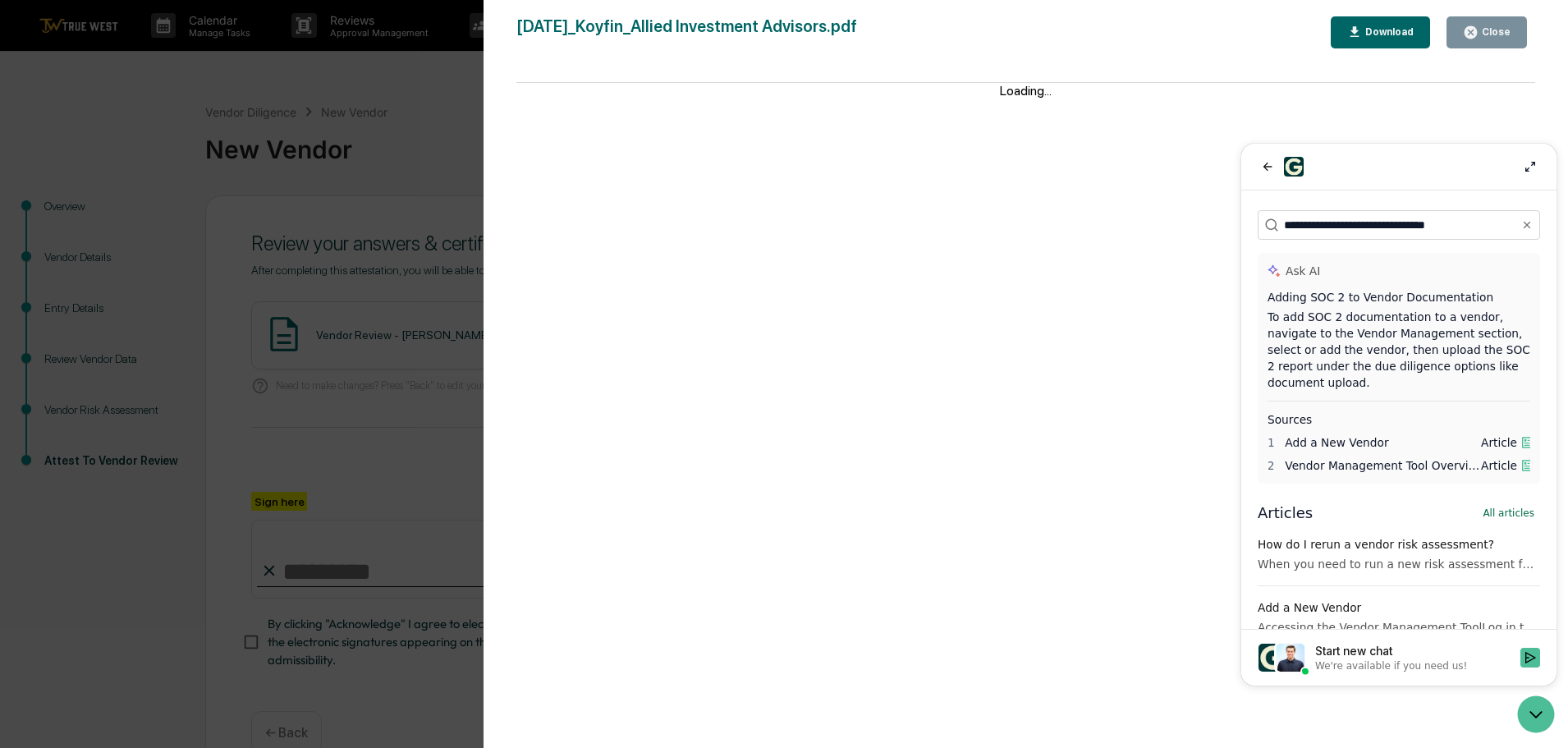
click at [452, 84] on div "Version History 09/23/2025, 04:13 PM Tammy Steffen 2025-09-23_Koyfin_Allied Inv…" at bounding box center [784, 374] width 1568 height 748
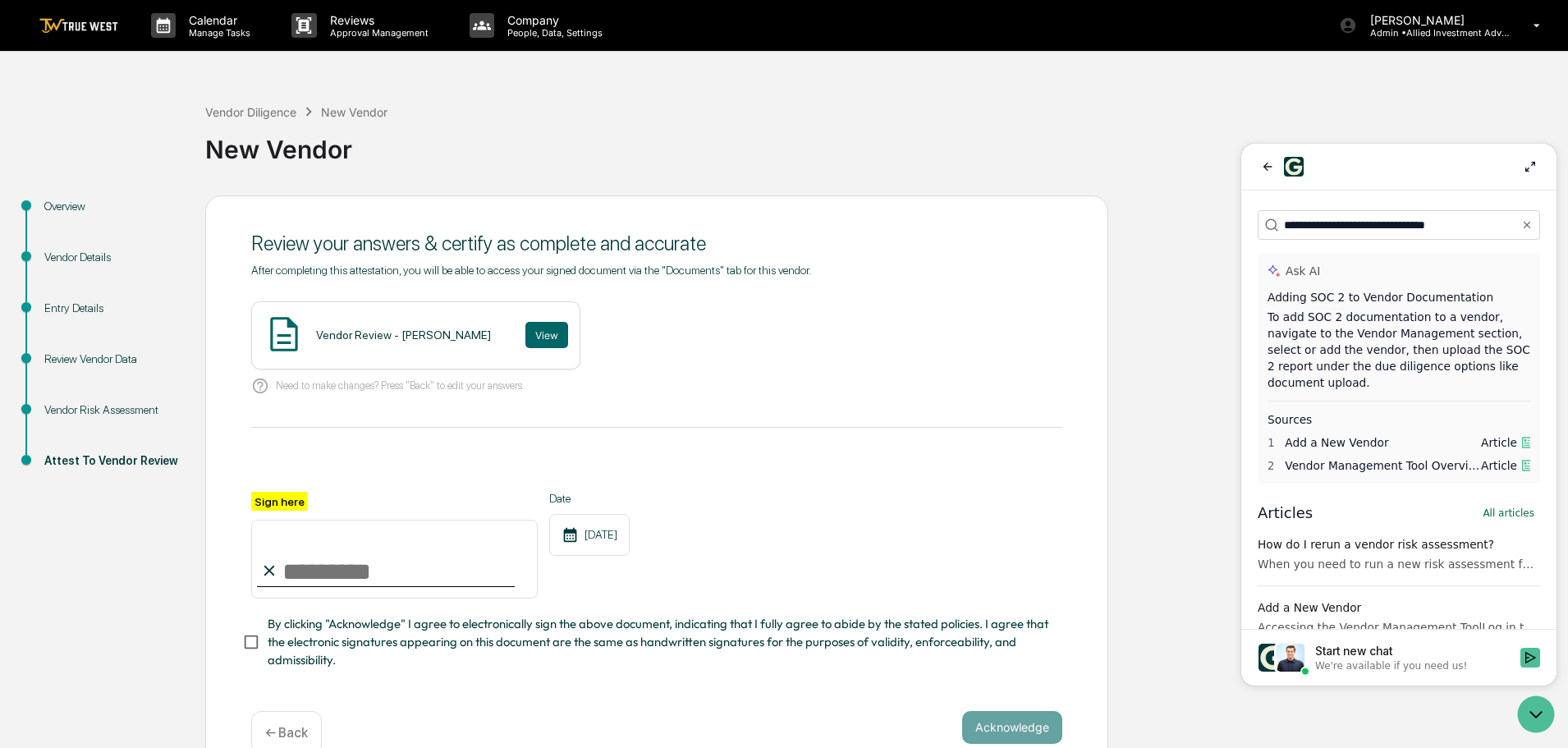
click at [437, 565] on input "Sign here" at bounding box center [394, 559] width 287 height 79
type input "**********"
click at [1010, 726] on button "Acknowledge" at bounding box center [1012, 727] width 100 height 33
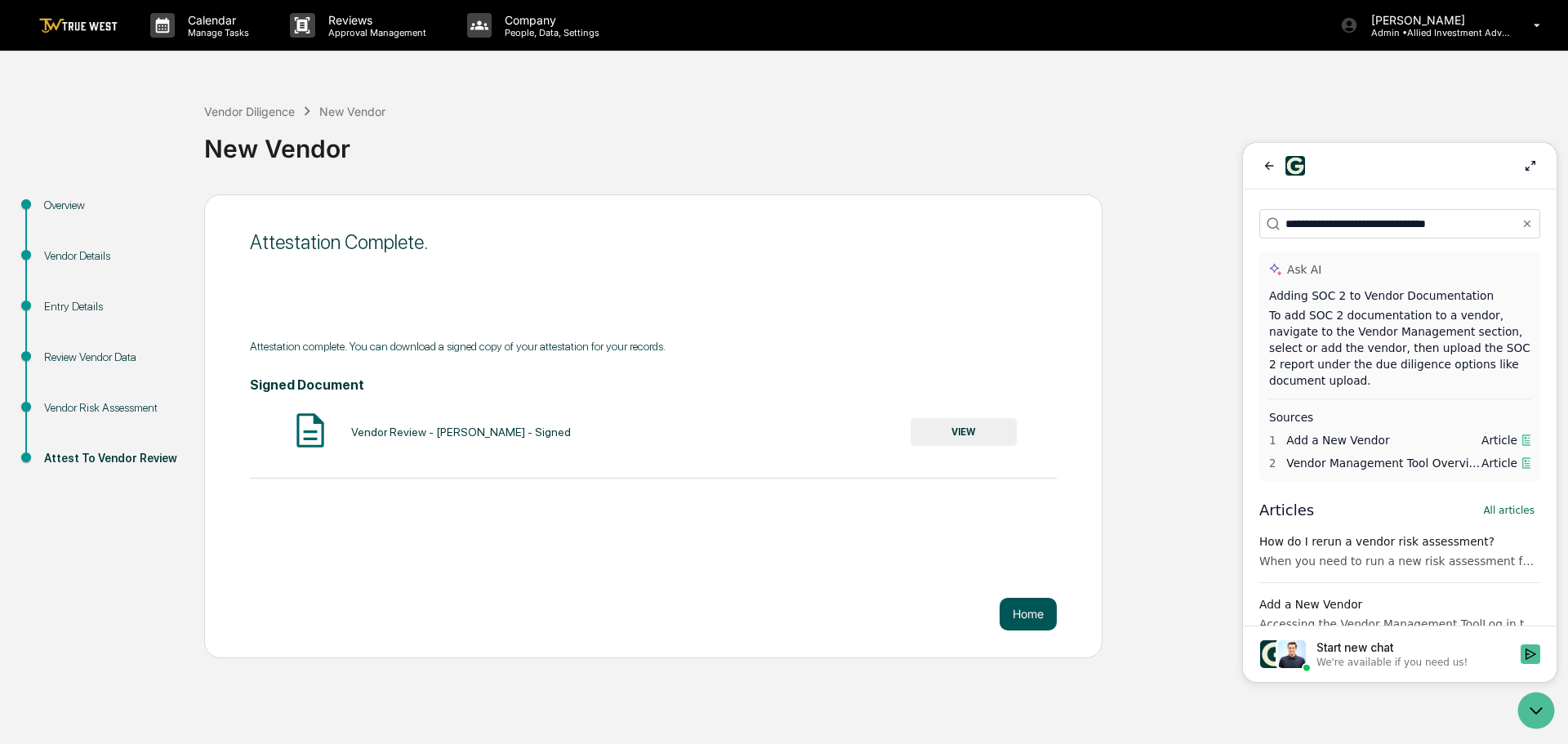
click at [1035, 617] on button "Home" at bounding box center [1027, 614] width 57 height 33
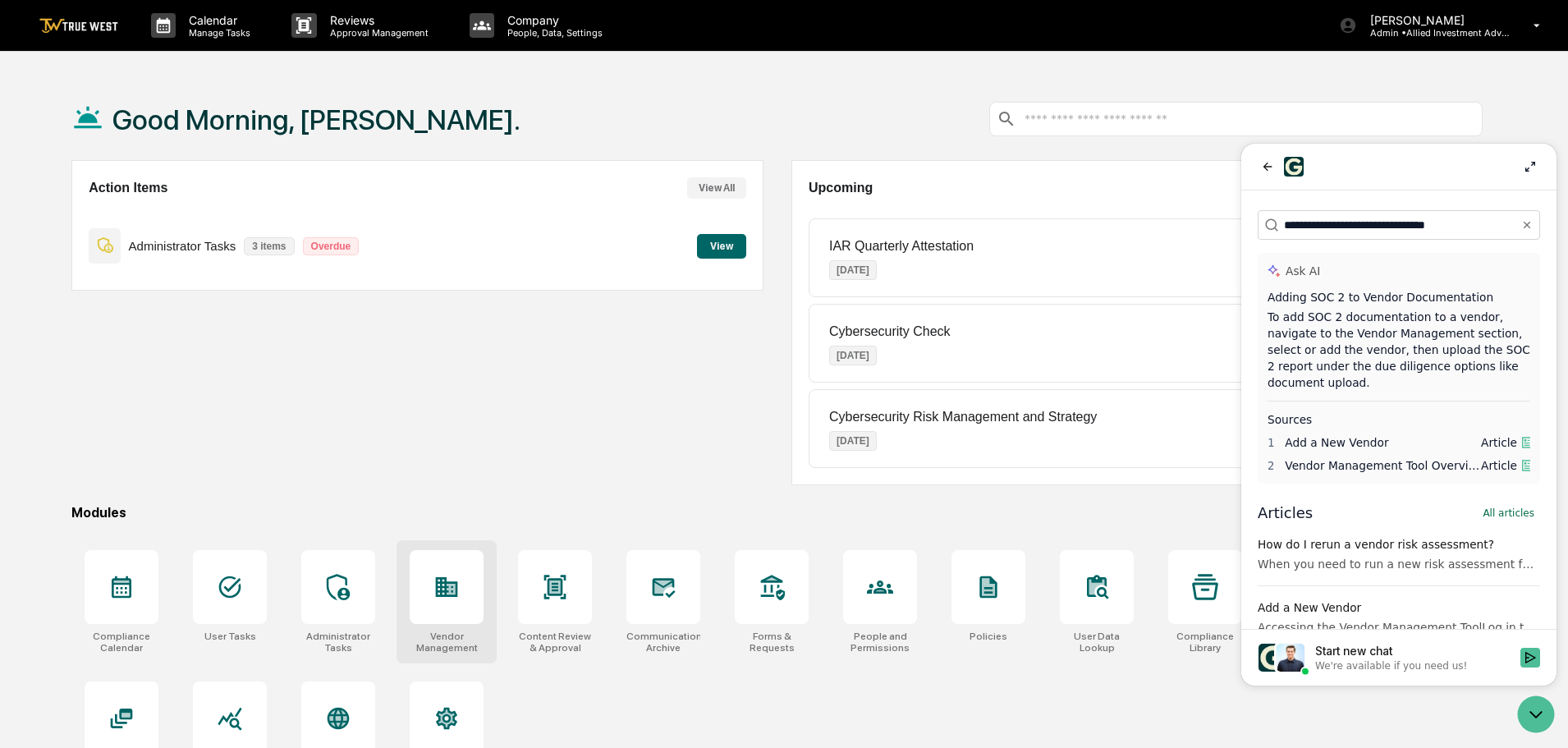
click at [458, 594] on icon at bounding box center [447, 587] width 27 height 27
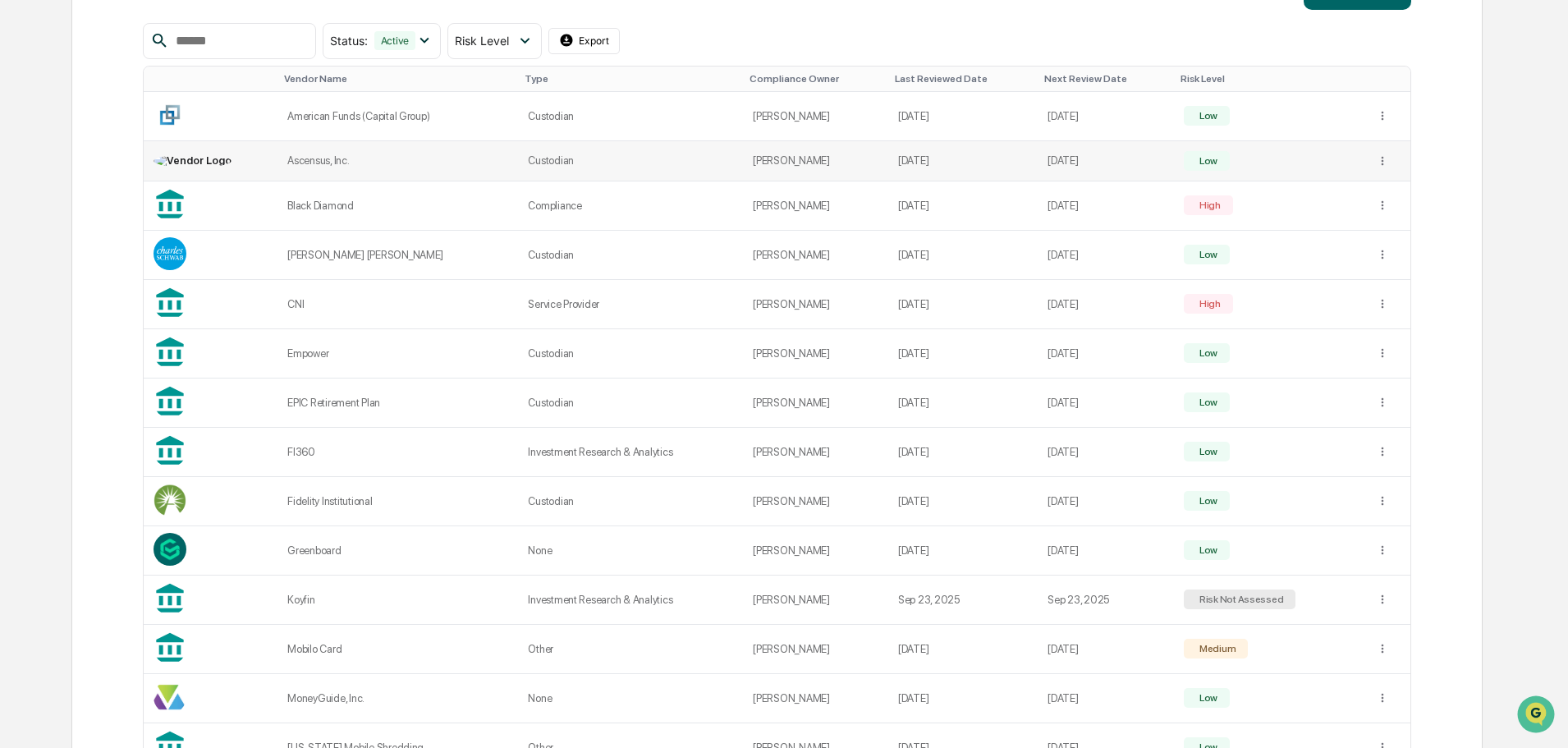
scroll to position [329, 0]
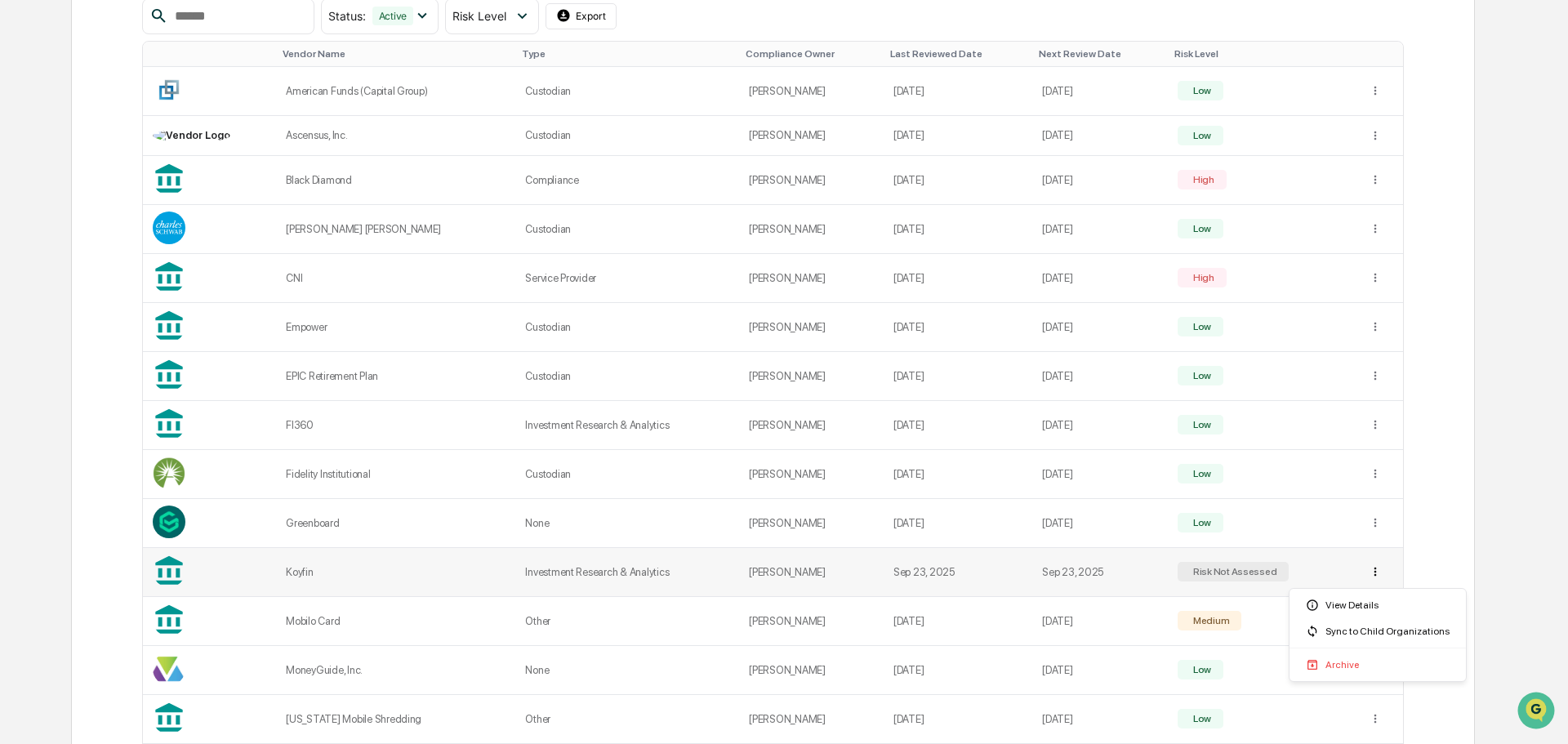
click at [1373, 417] on html "Calendar Manage Tasks Reviews Approval Management Company People, Data, Setting…" at bounding box center [784, 45] width 1568 height 744
click at [1517, 244] on html "Calendar Manage Tasks Reviews Approval Management Company People, Data, Setting…" at bounding box center [784, 45] width 1568 height 744
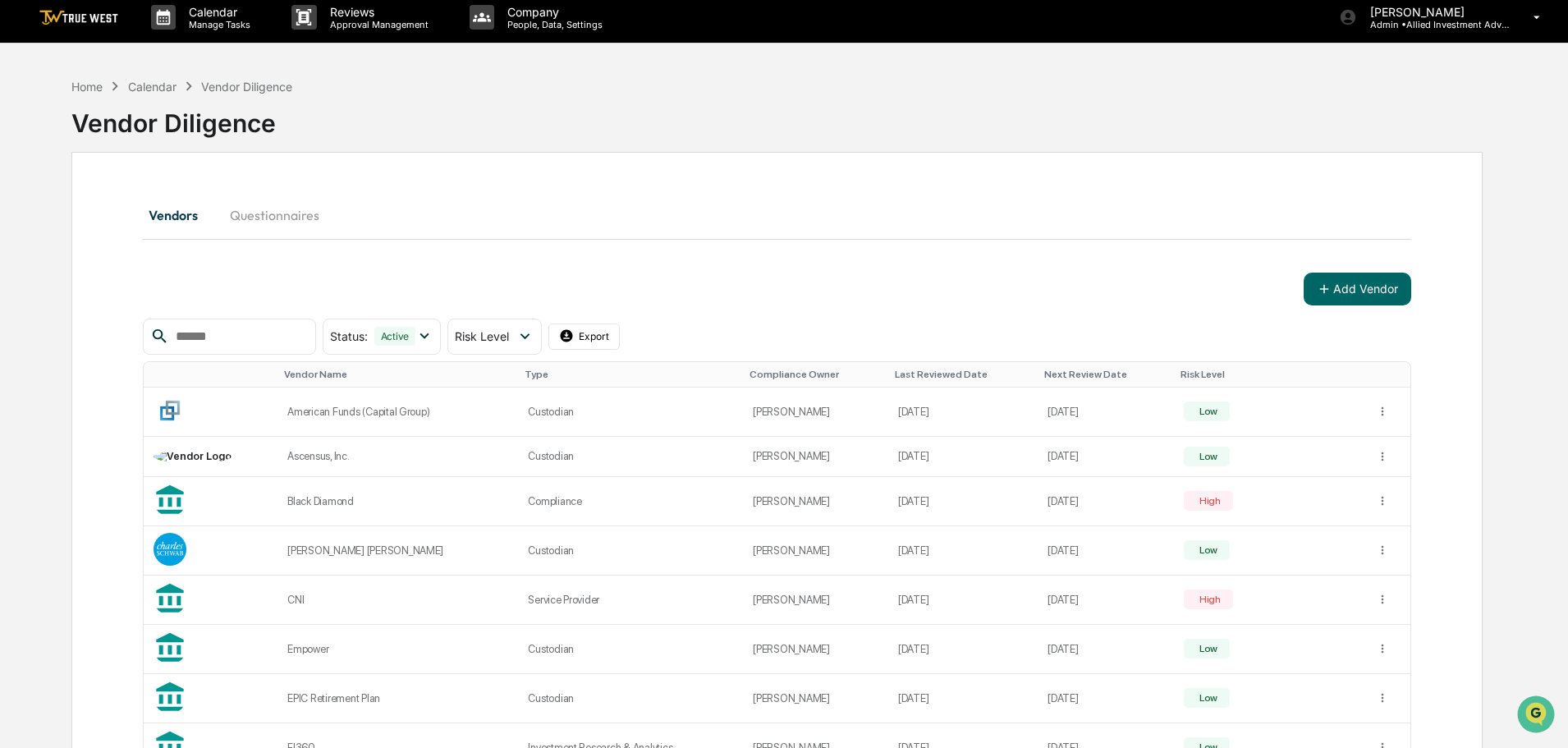
scroll to position [0, 0]
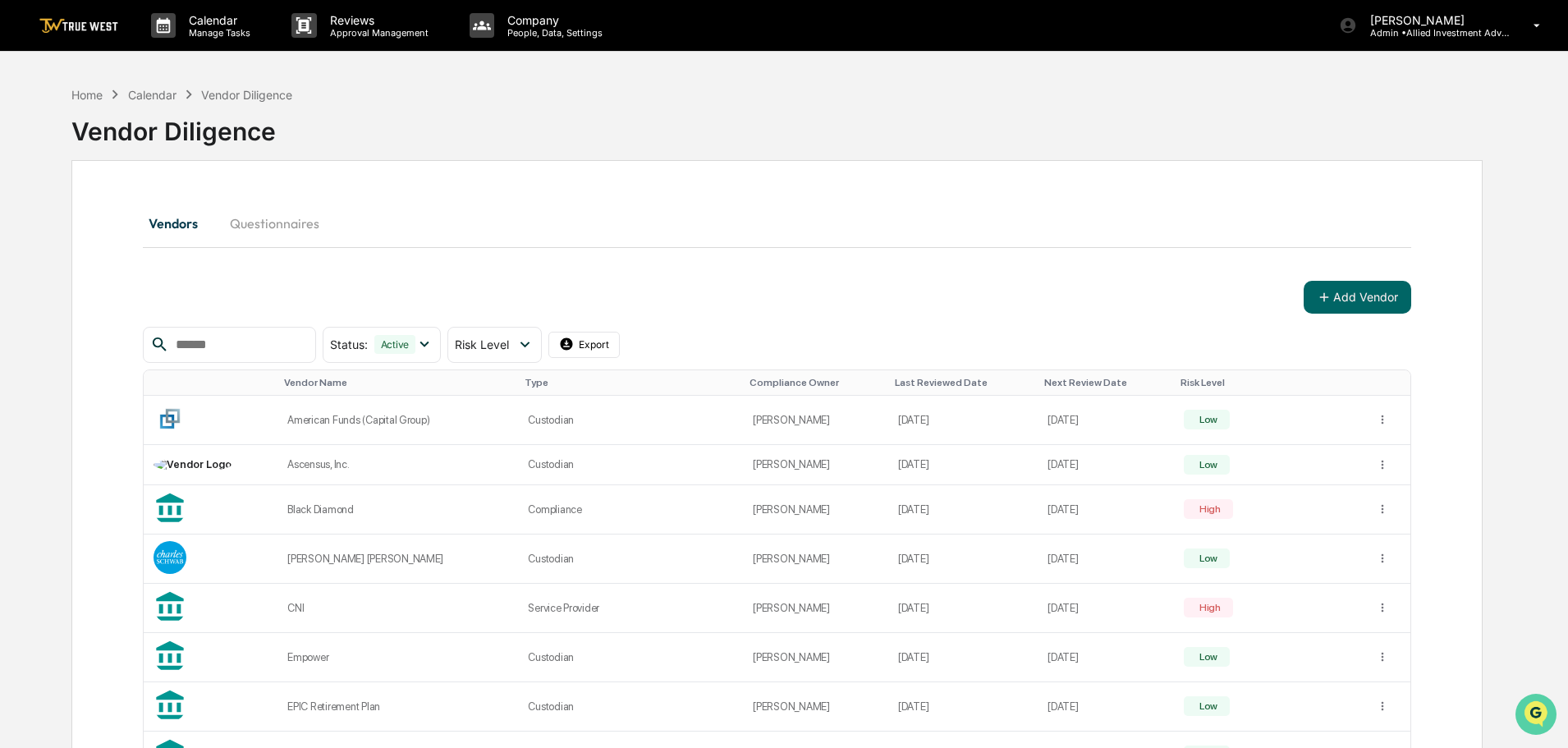
click at [1526, 712] on img "Open customer support" at bounding box center [1536, 714] width 41 height 33
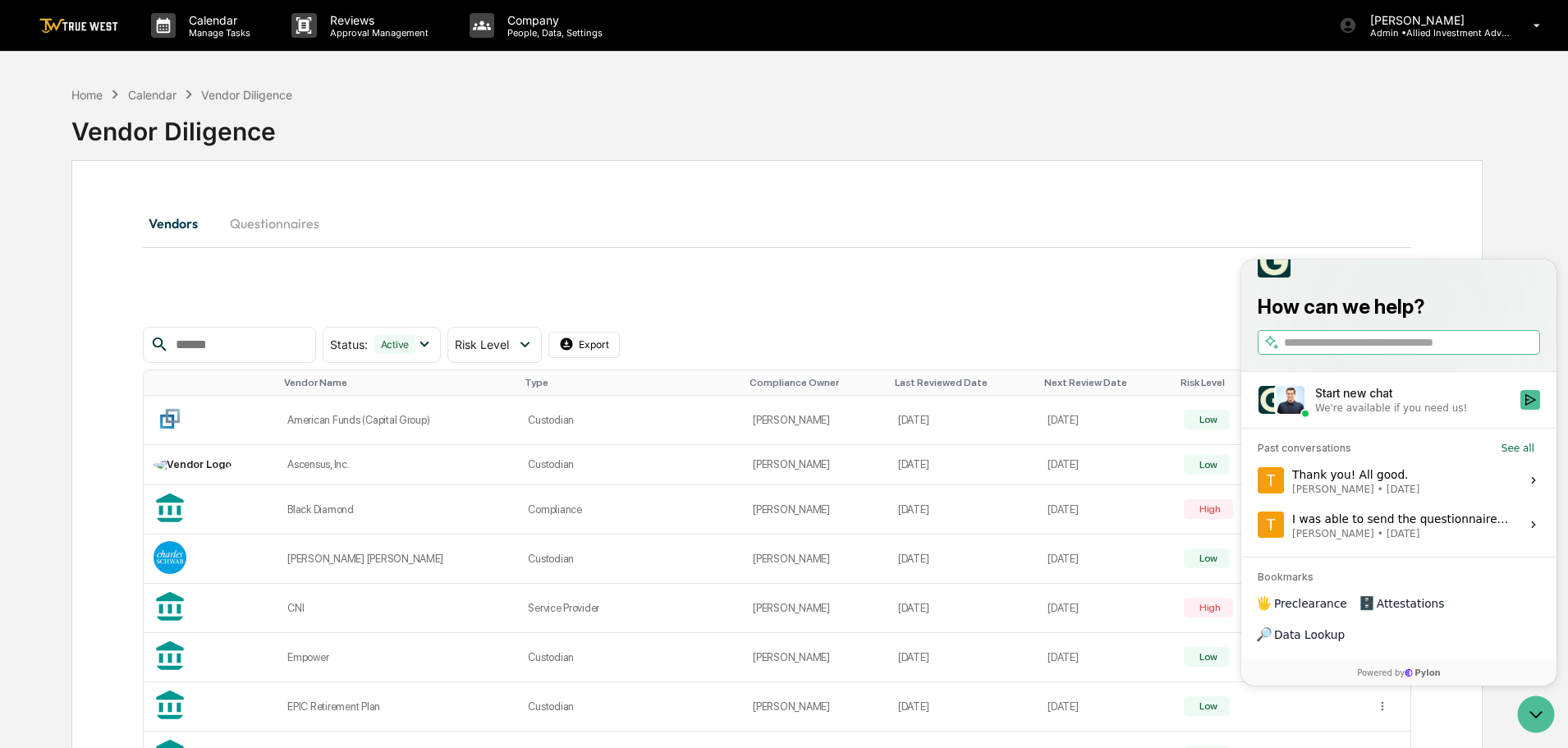
click at [1296, 351] on input "search" at bounding box center [1410, 343] width 253 height 17
type input "**********"
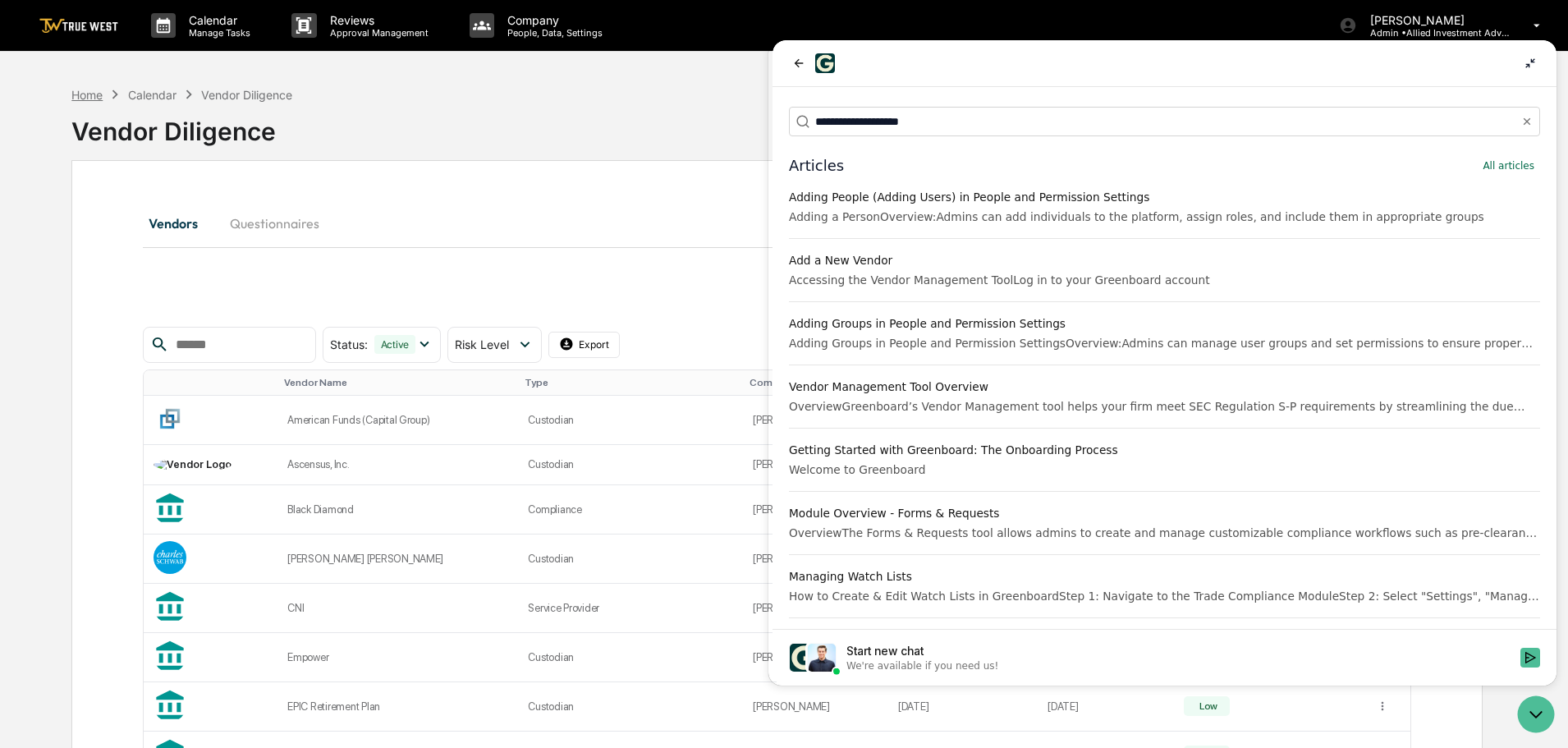
click at [83, 93] on div "Home" at bounding box center [86, 95] width 31 height 14
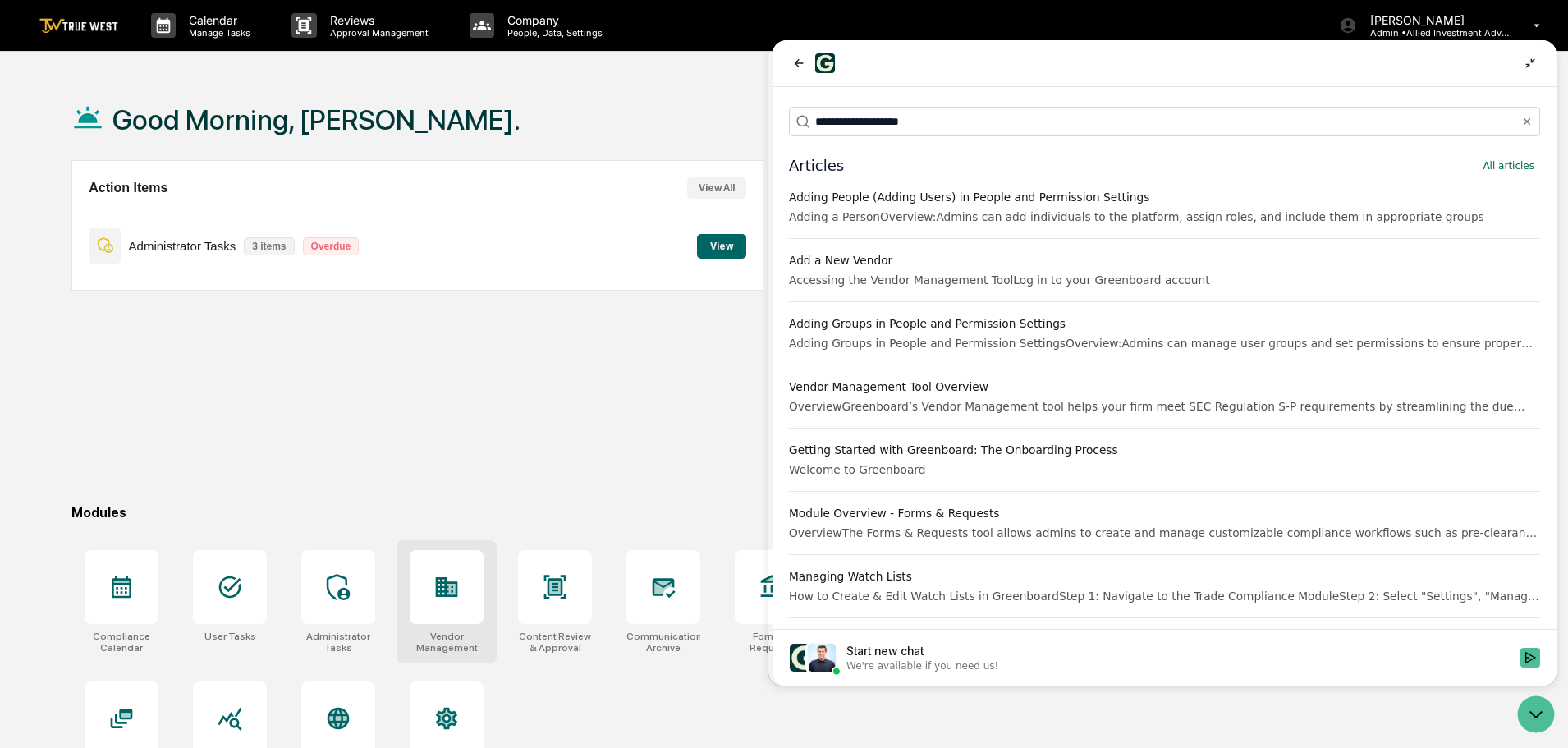
click at [453, 577] on icon at bounding box center [447, 587] width 27 height 27
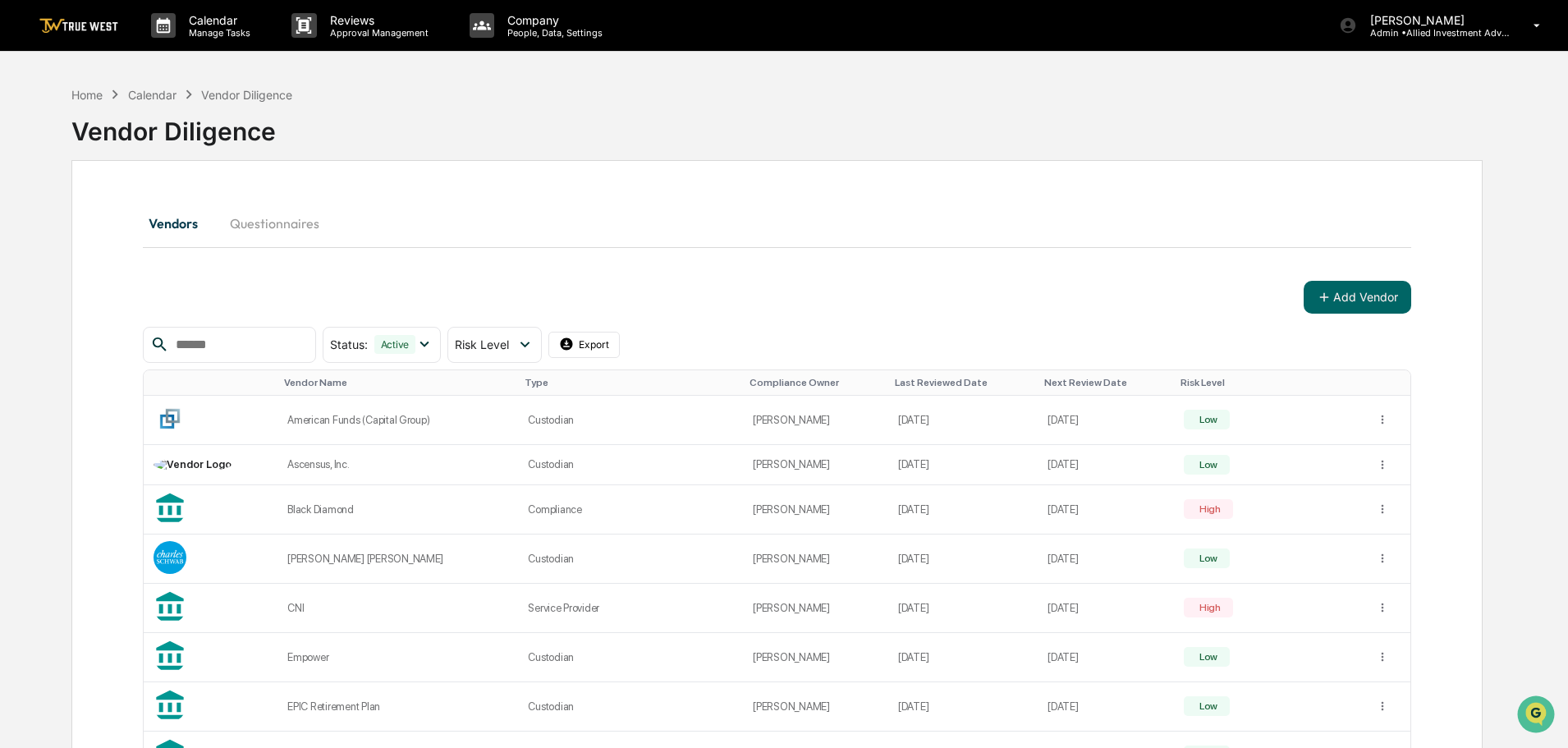
click at [201, 344] on input "text" at bounding box center [239, 345] width 139 height 22
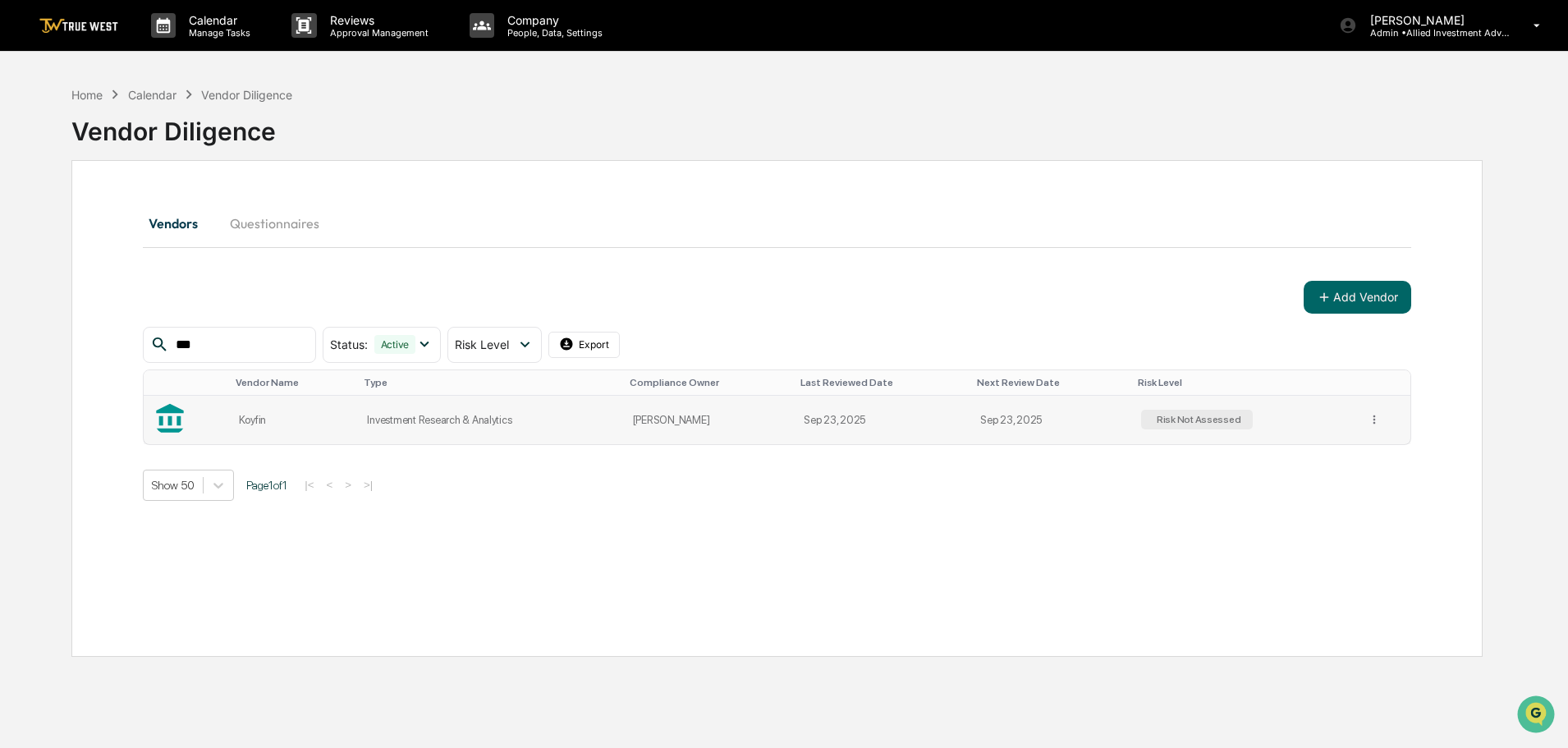
type input "***"
click at [453, 422] on td "Investment Research & Analytics" at bounding box center [490, 419] width 265 height 48
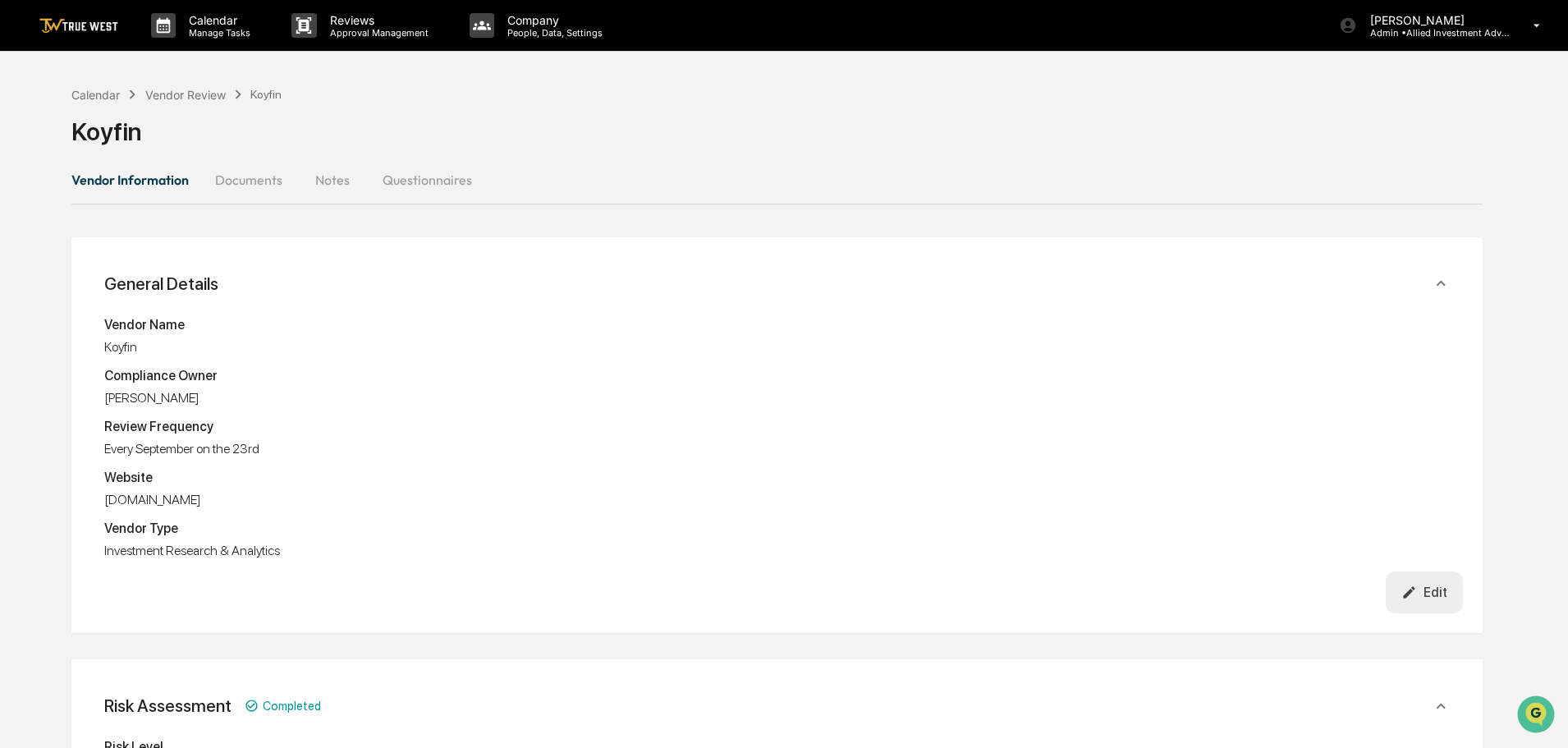
click at [262, 180] on button "Documents" at bounding box center [248, 180] width 94 height 40
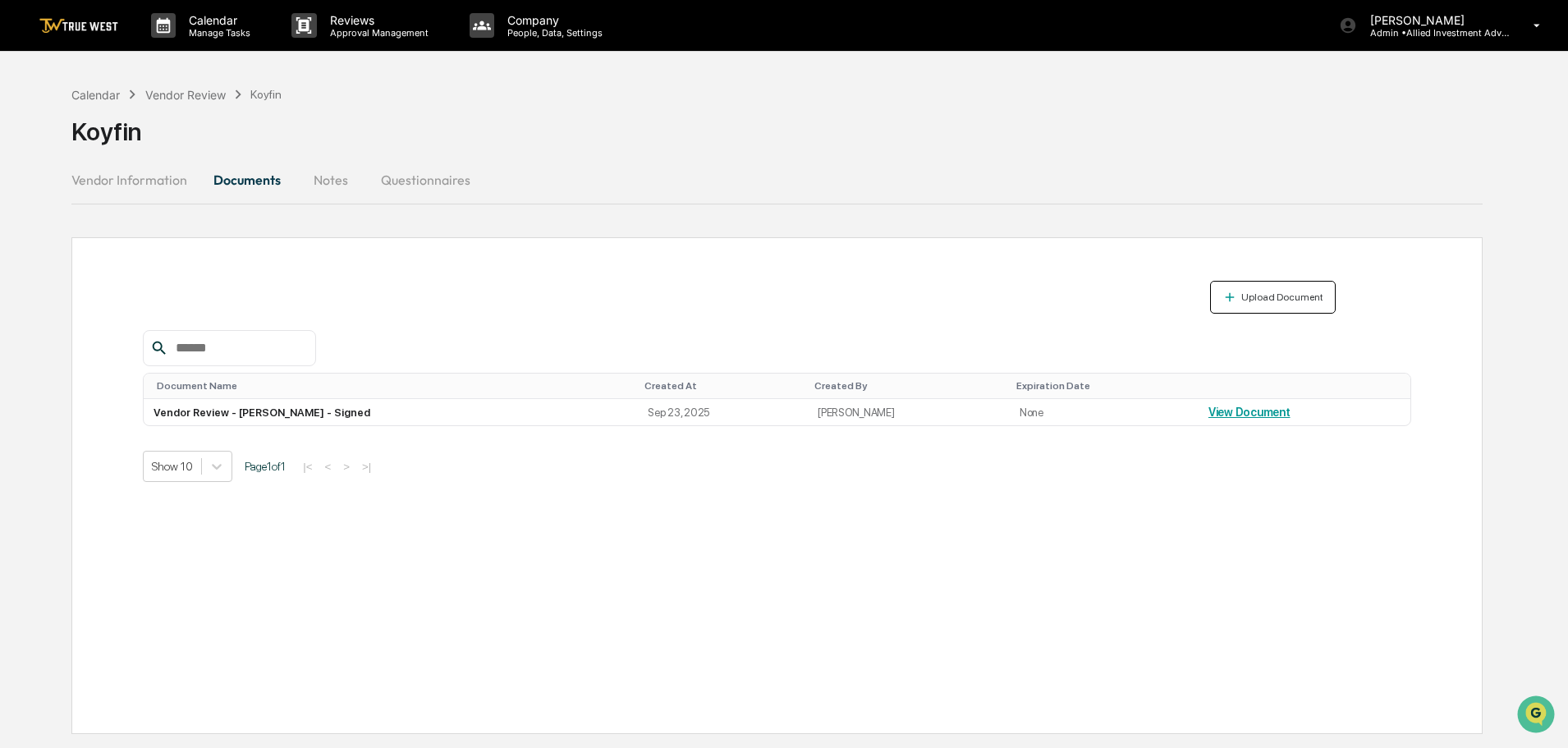
click at [1277, 299] on div "Upload Document" at bounding box center [1281, 297] width 85 height 11
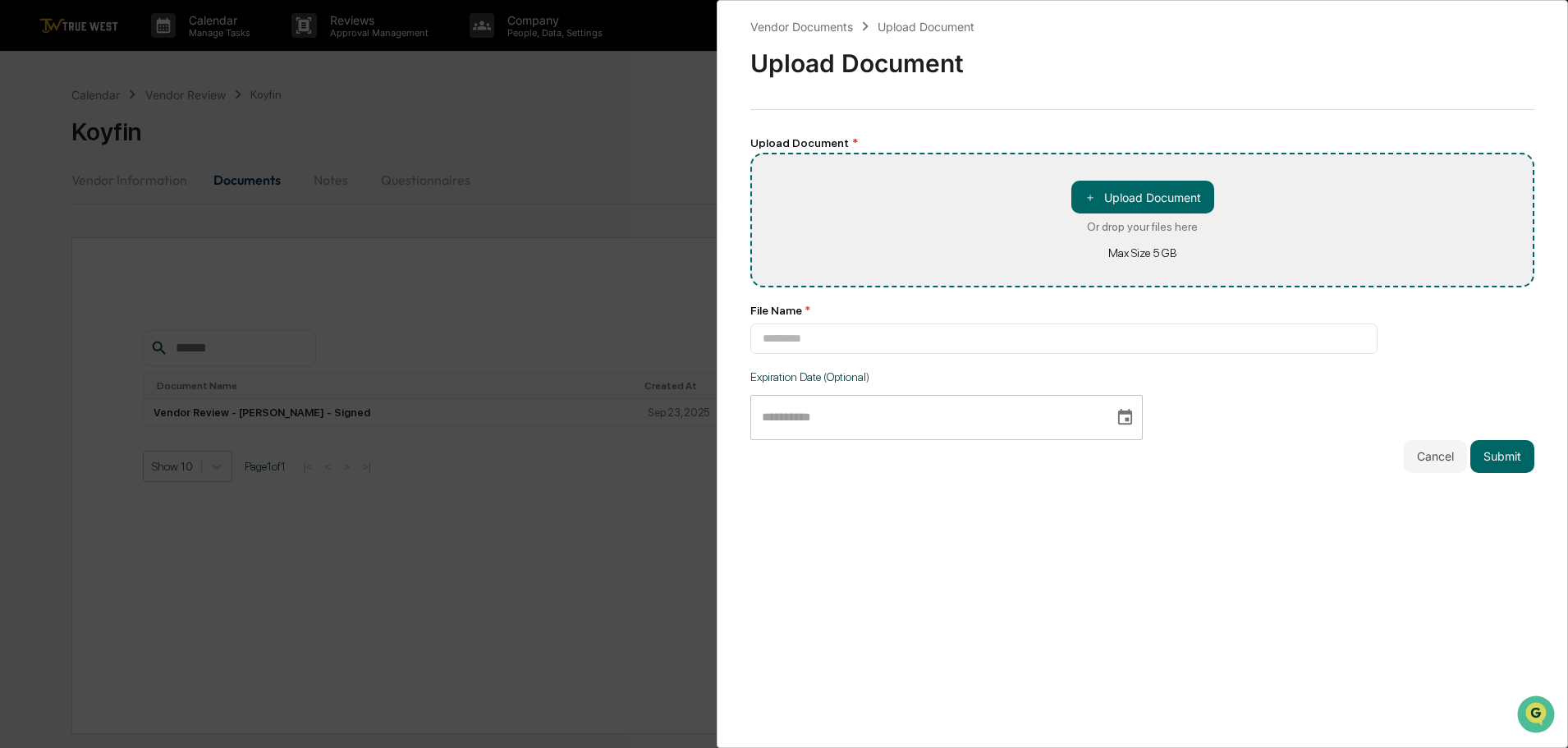
type input "**********"
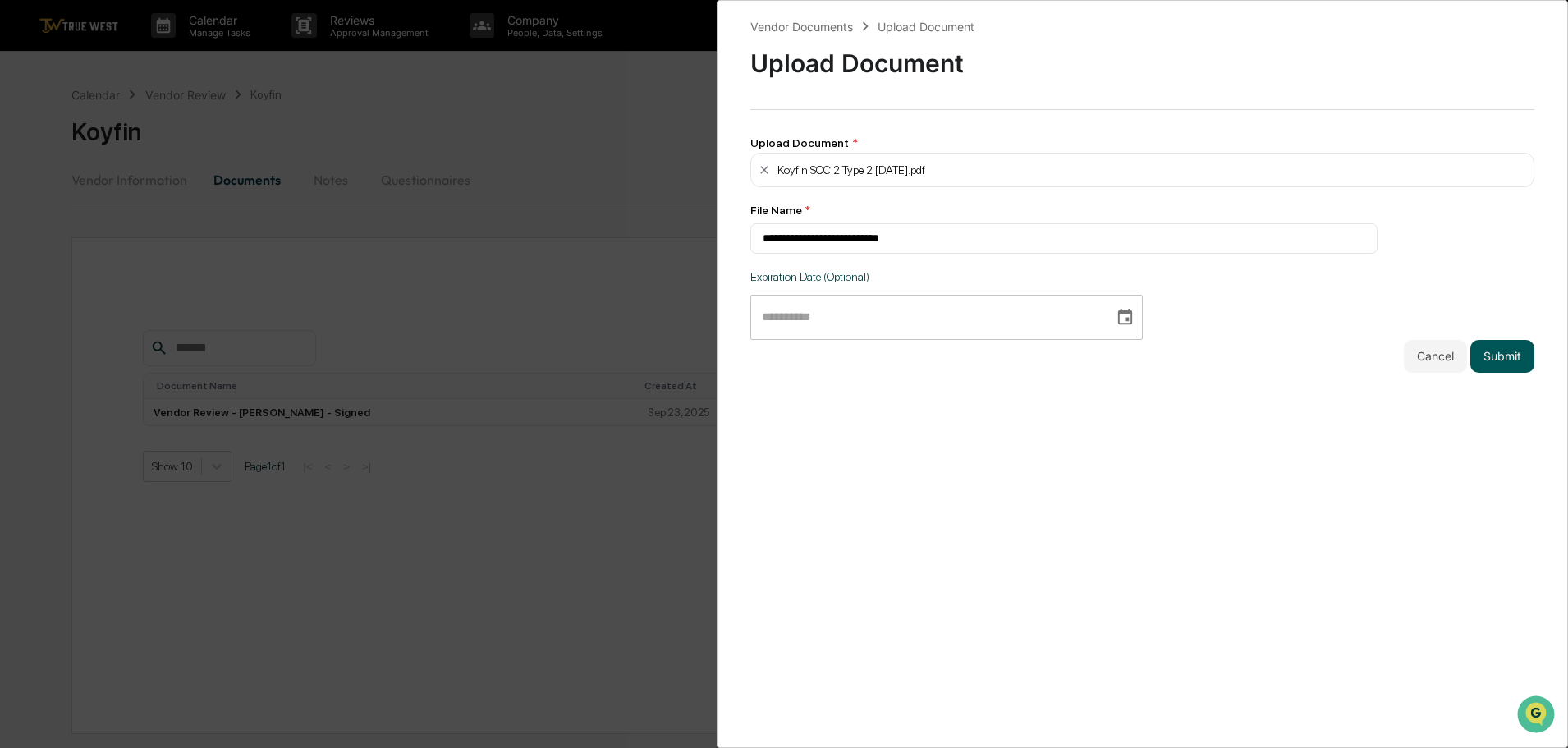
click at [1488, 349] on button "Submit" at bounding box center [1503, 356] width 64 height 33
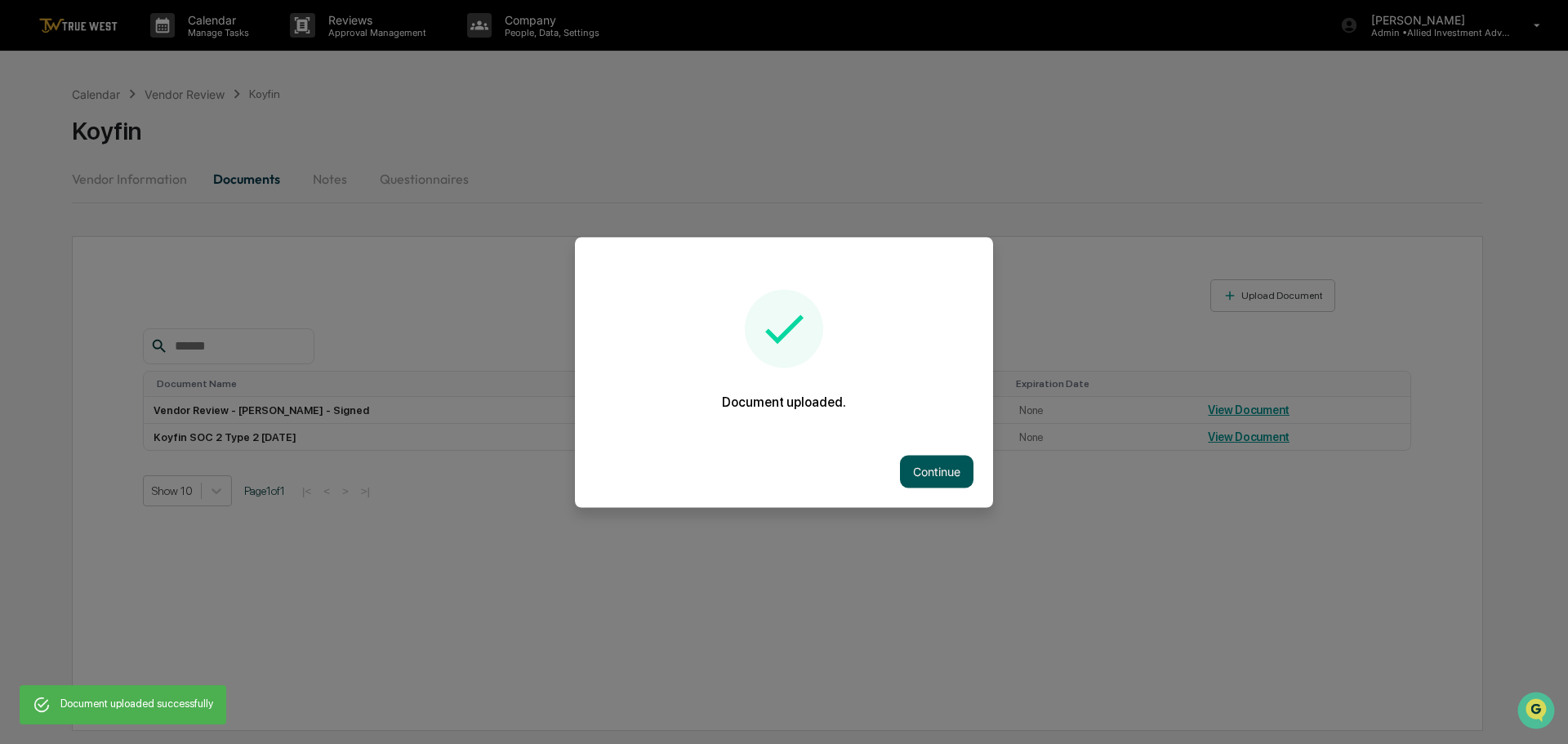
click at [938, 477] on button "Continue" at bounding box center [937, 471] width 73 height 33
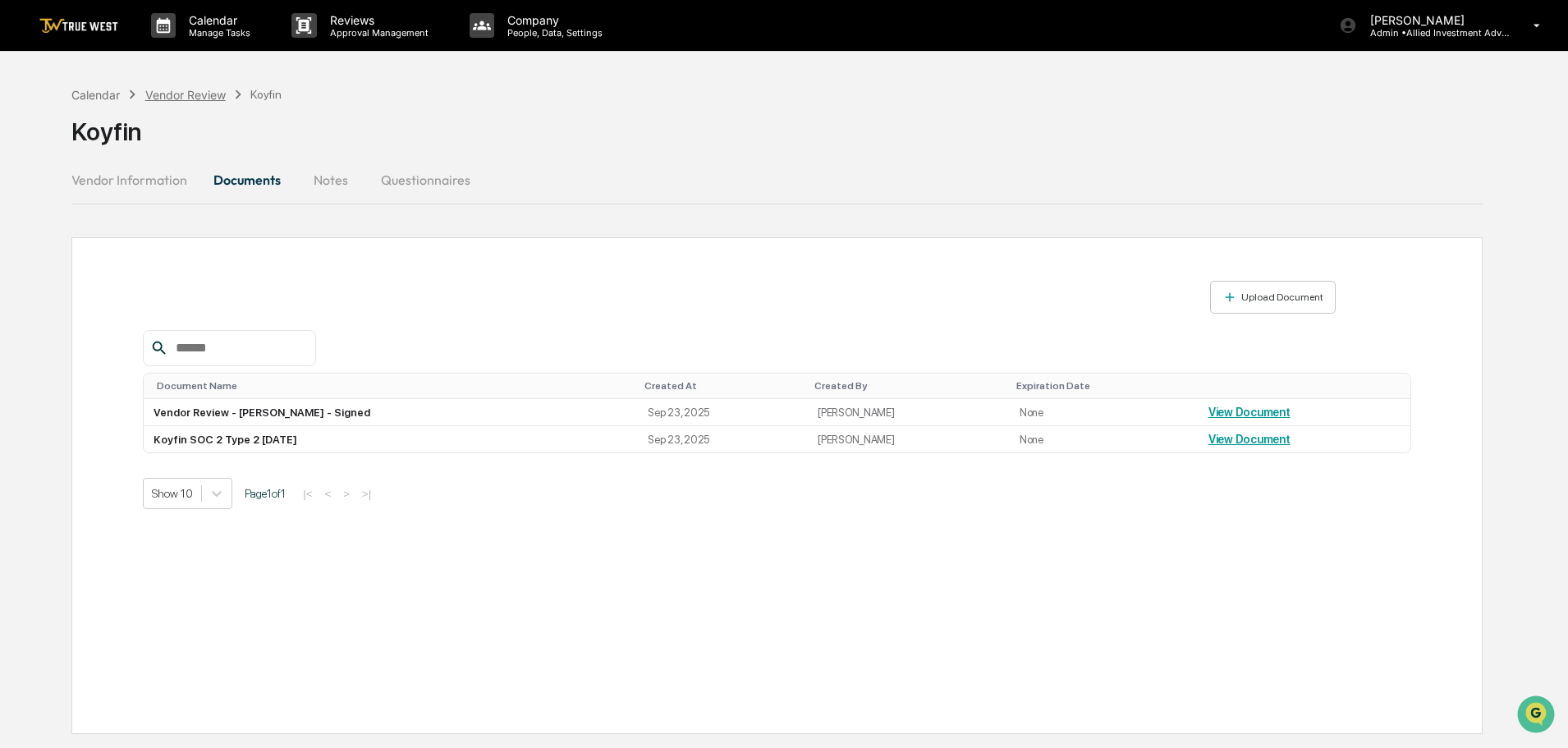
click at [179, 93] on div "Vendor Review" at bounding box center [185, 95] width 80 height 14
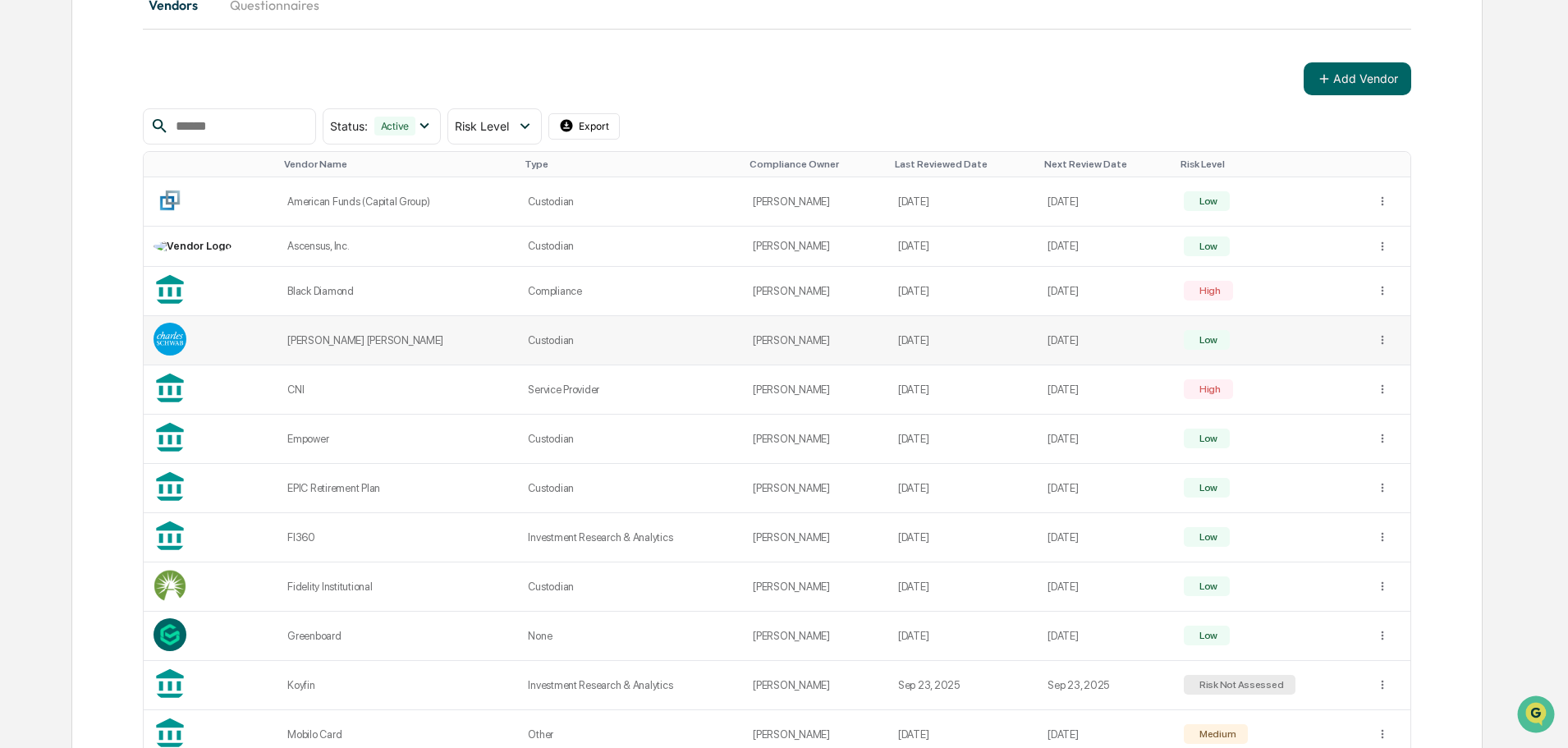
scroll to position [246, 0]
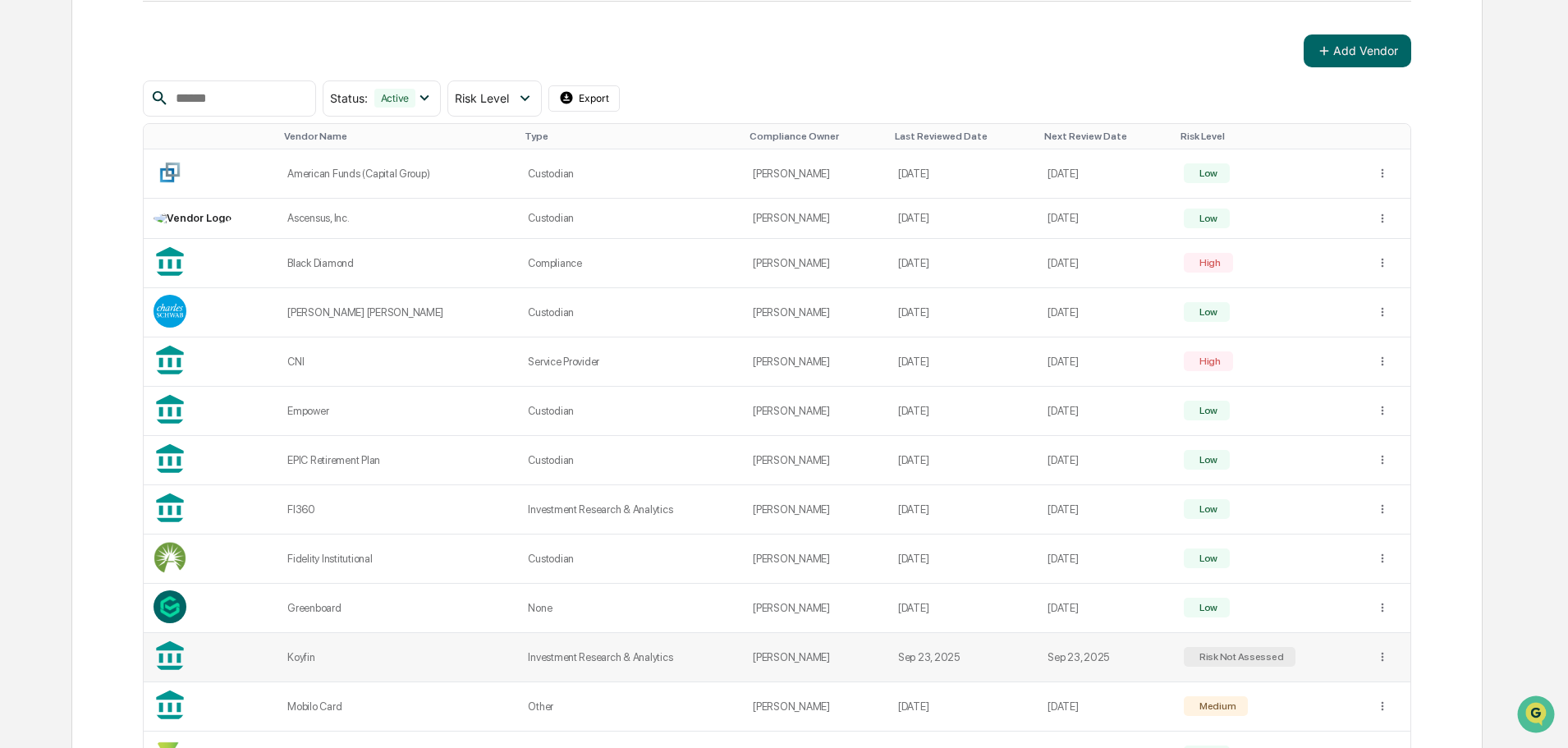
click at [1218, 654] on div "Risk Not Assessed" at bounding box center [1239, 657] width 88 height 11
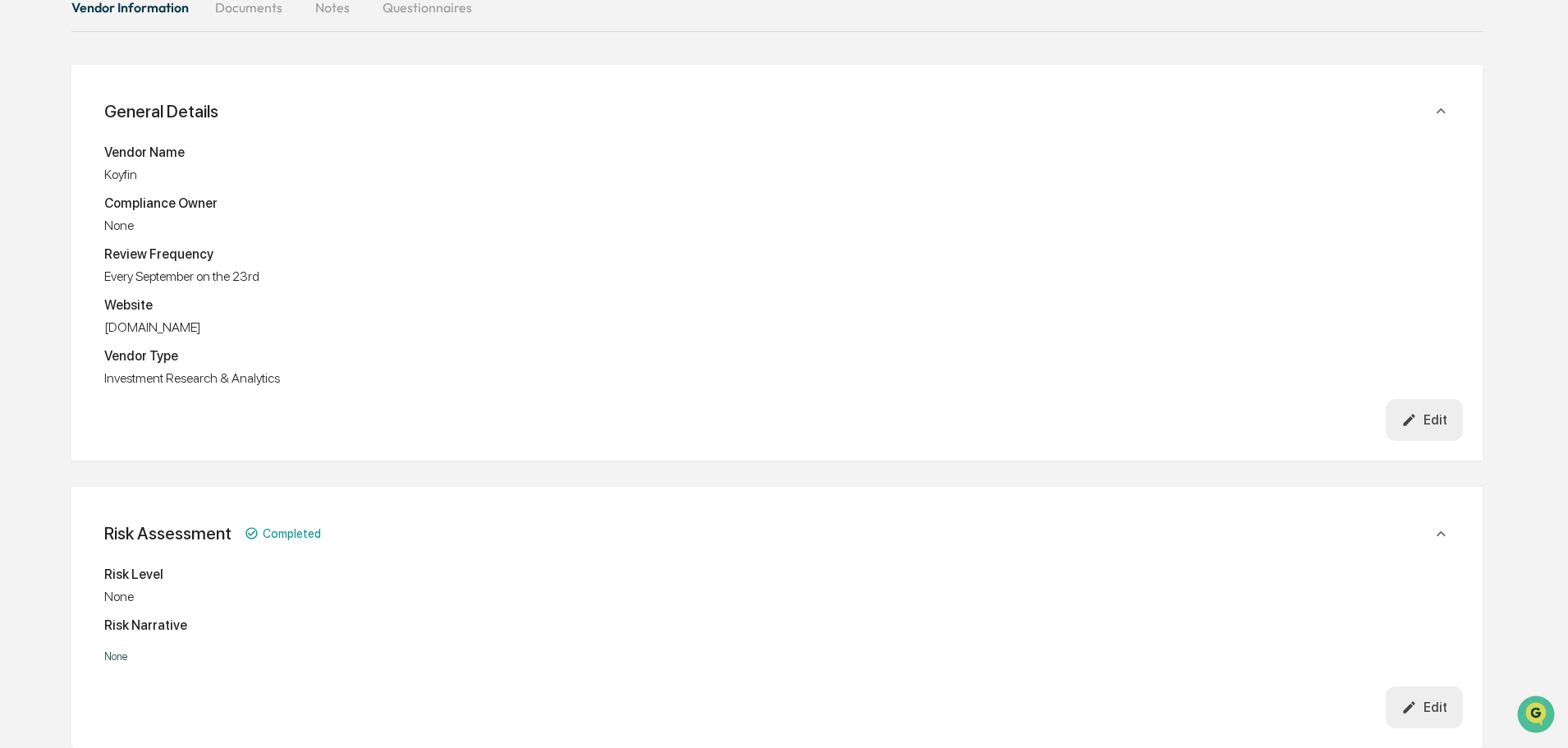
scroll to position [246, 0]
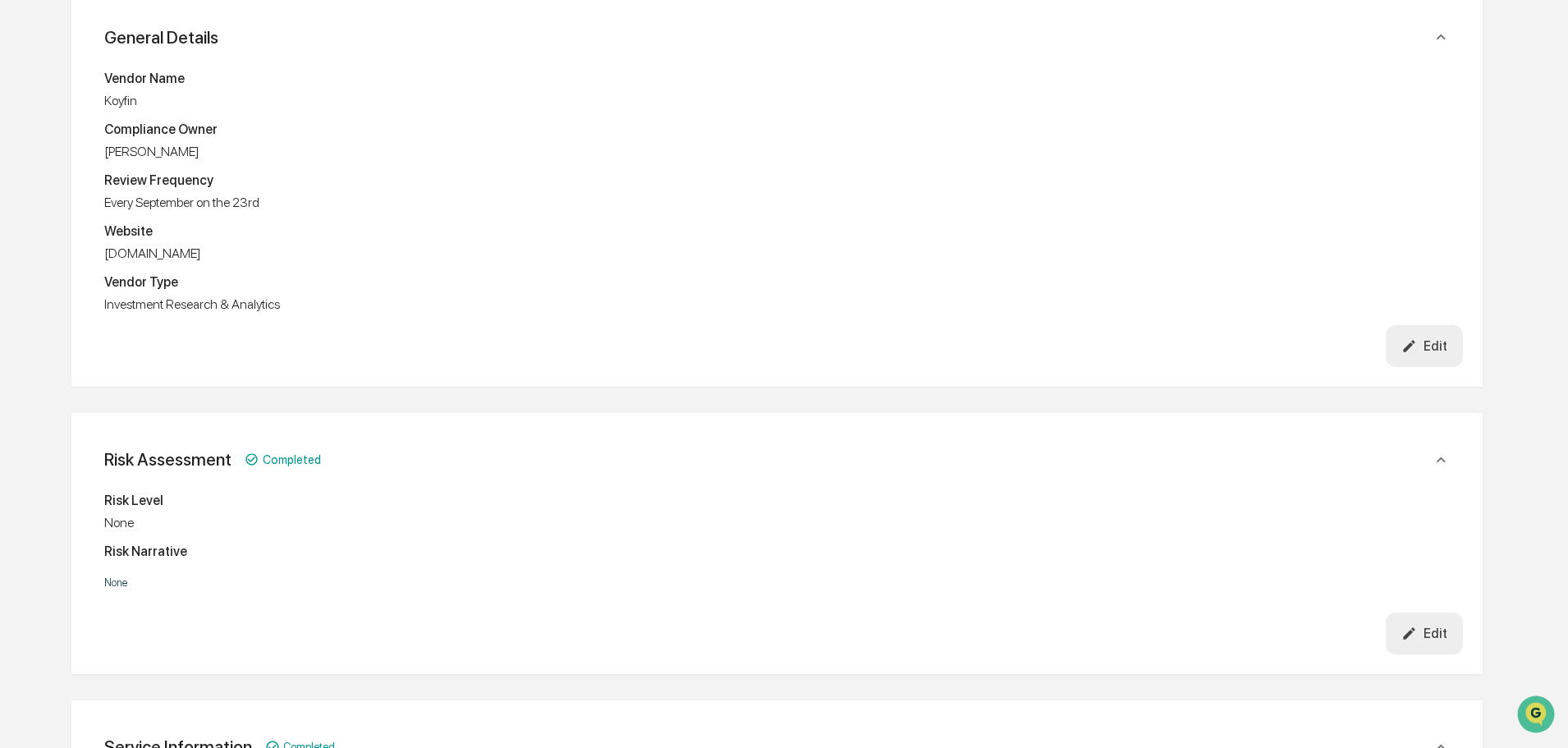
click at [1433, 637] on div "Edit" at bounding box center [1424, 633] width 46 height 15
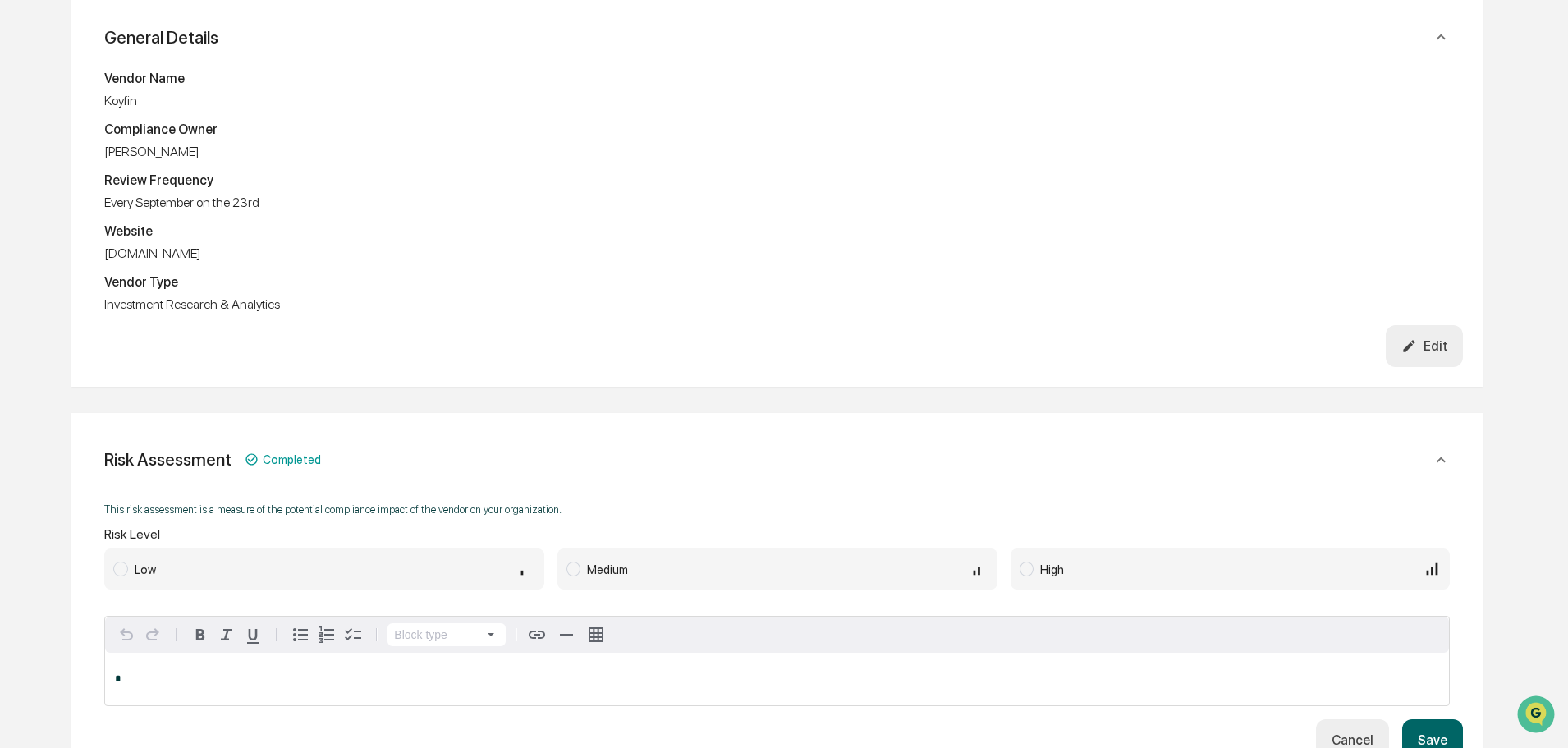
click at [572, 571] on span at bounding box center [573, 569] width 14 height 15
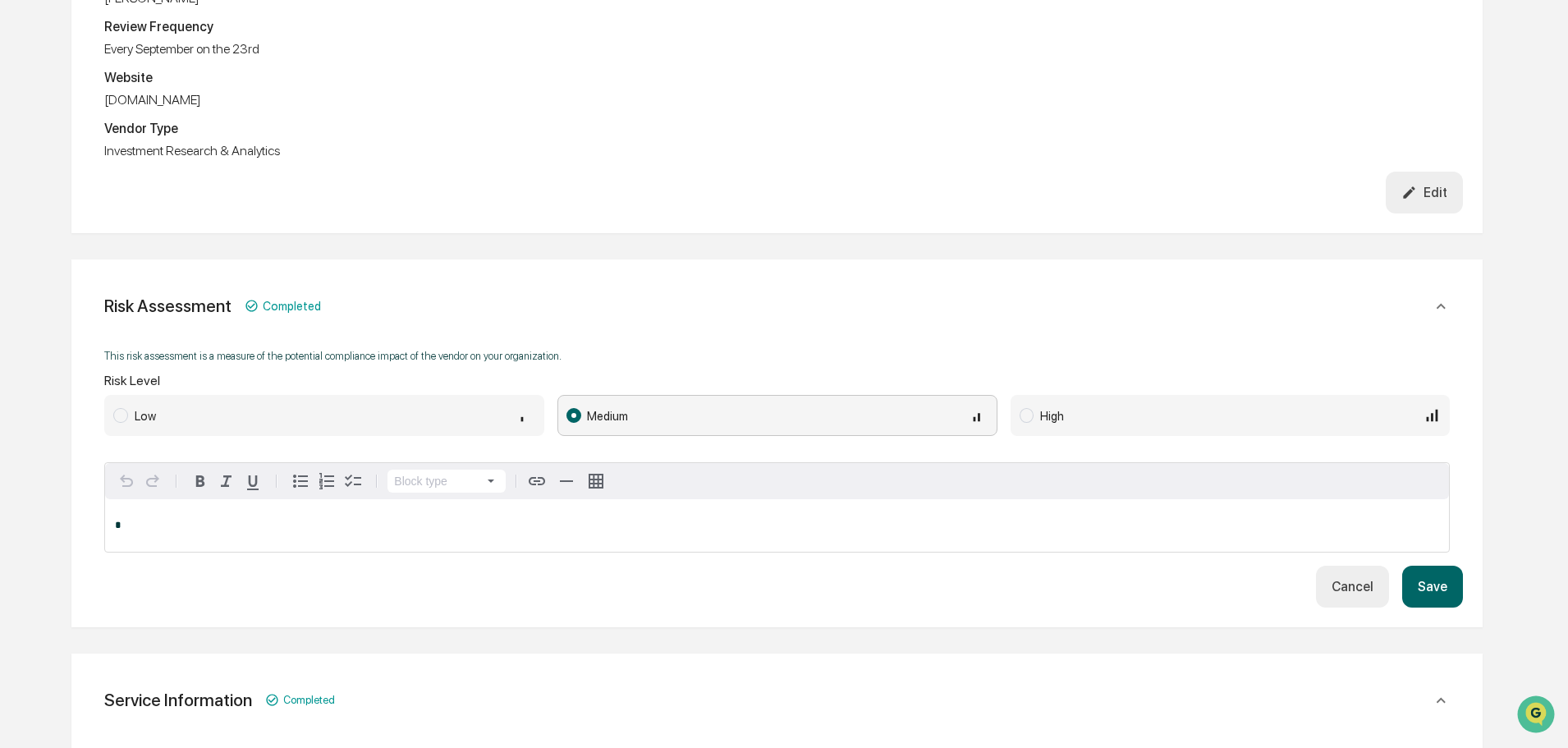
scroll to position [492, 0]
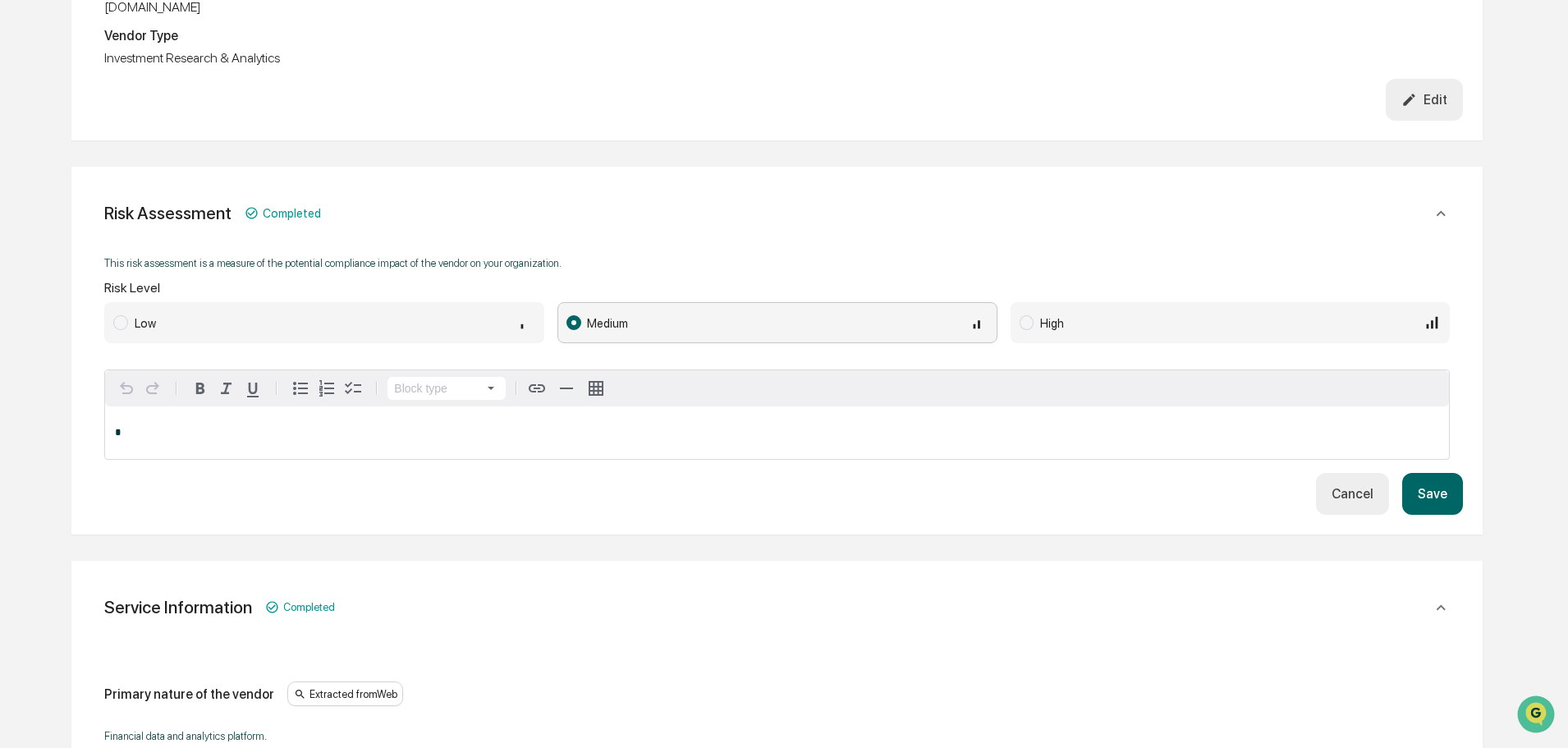
click at [1429, 495] on button "Save" at bounding box center [1433, 493] width 61 height 42
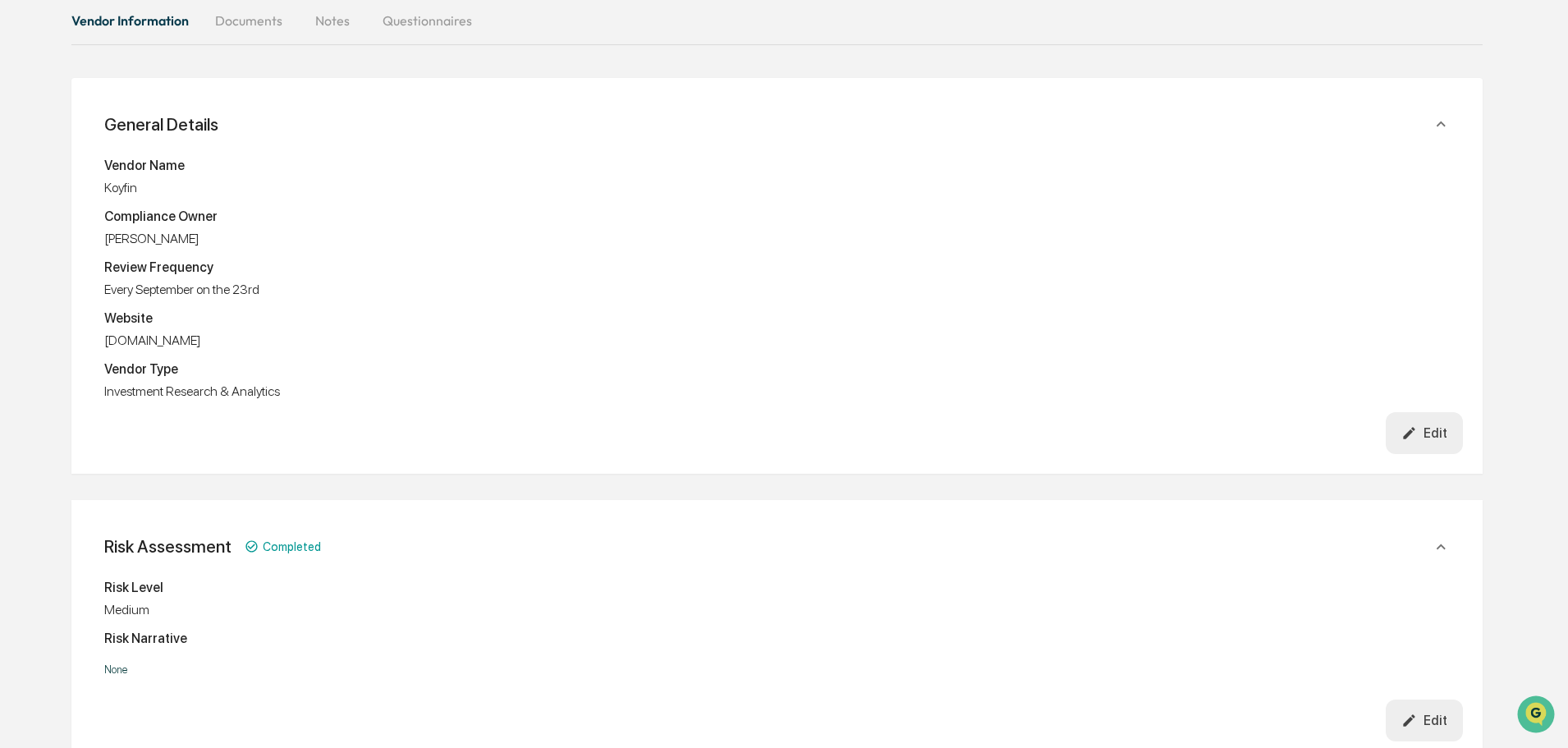
scroll to position [0, 0]
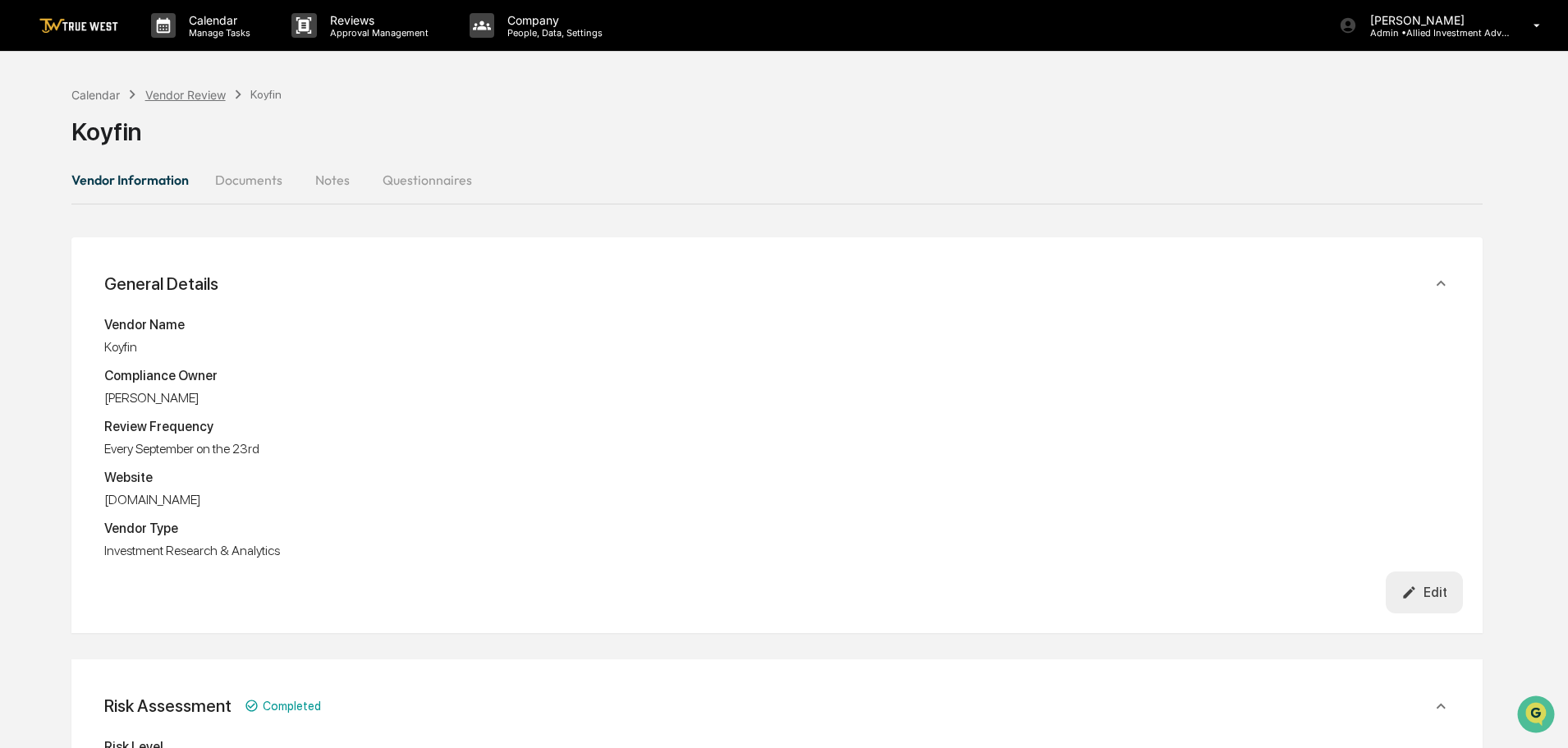
click at [184, 95] on div "Vendor Review" at bounding box center [185, 95] width 80 height 14
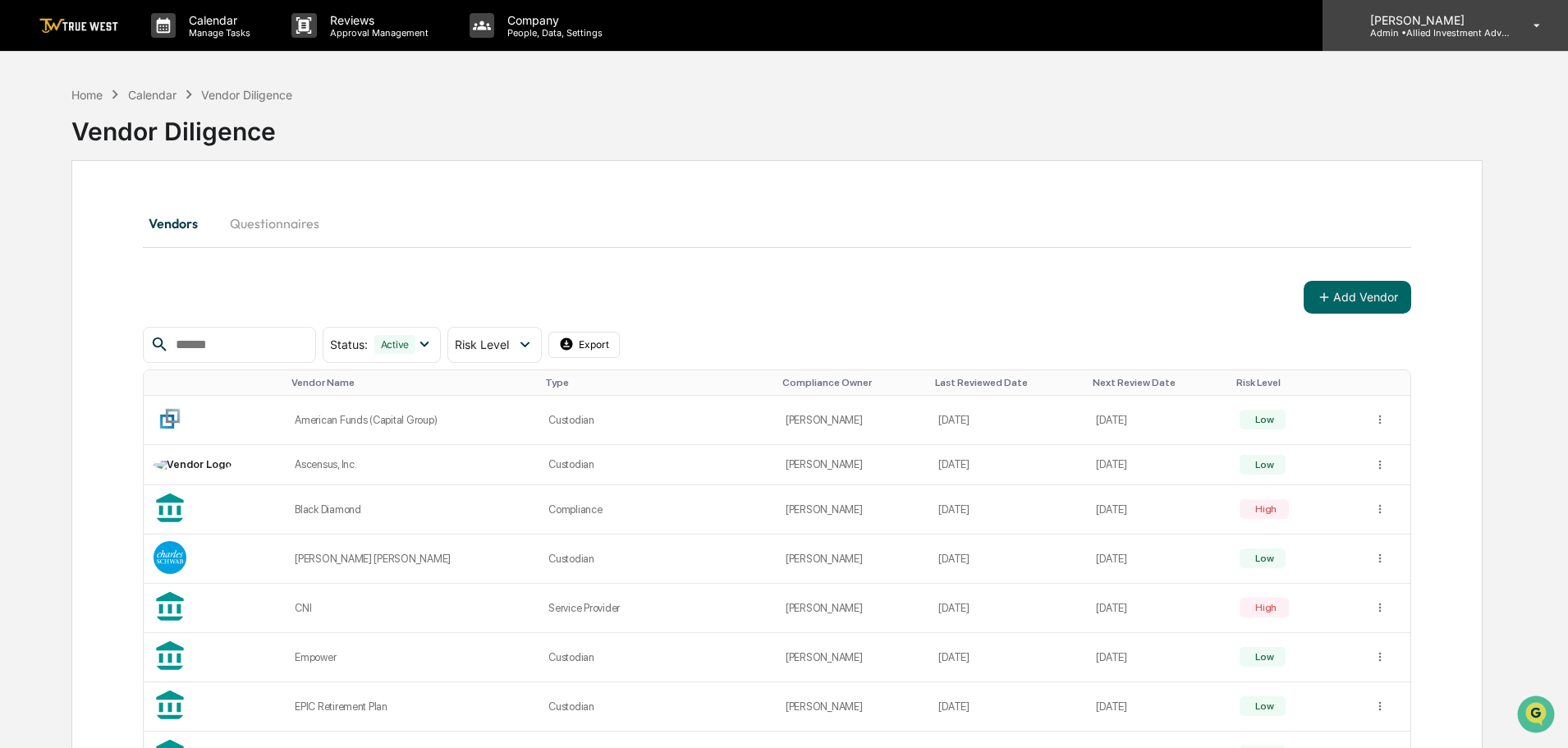
click at [1424, 34] on p "Admin • Allied Investment Advisors" at bounding box center [1433, 33] width 152 height 11
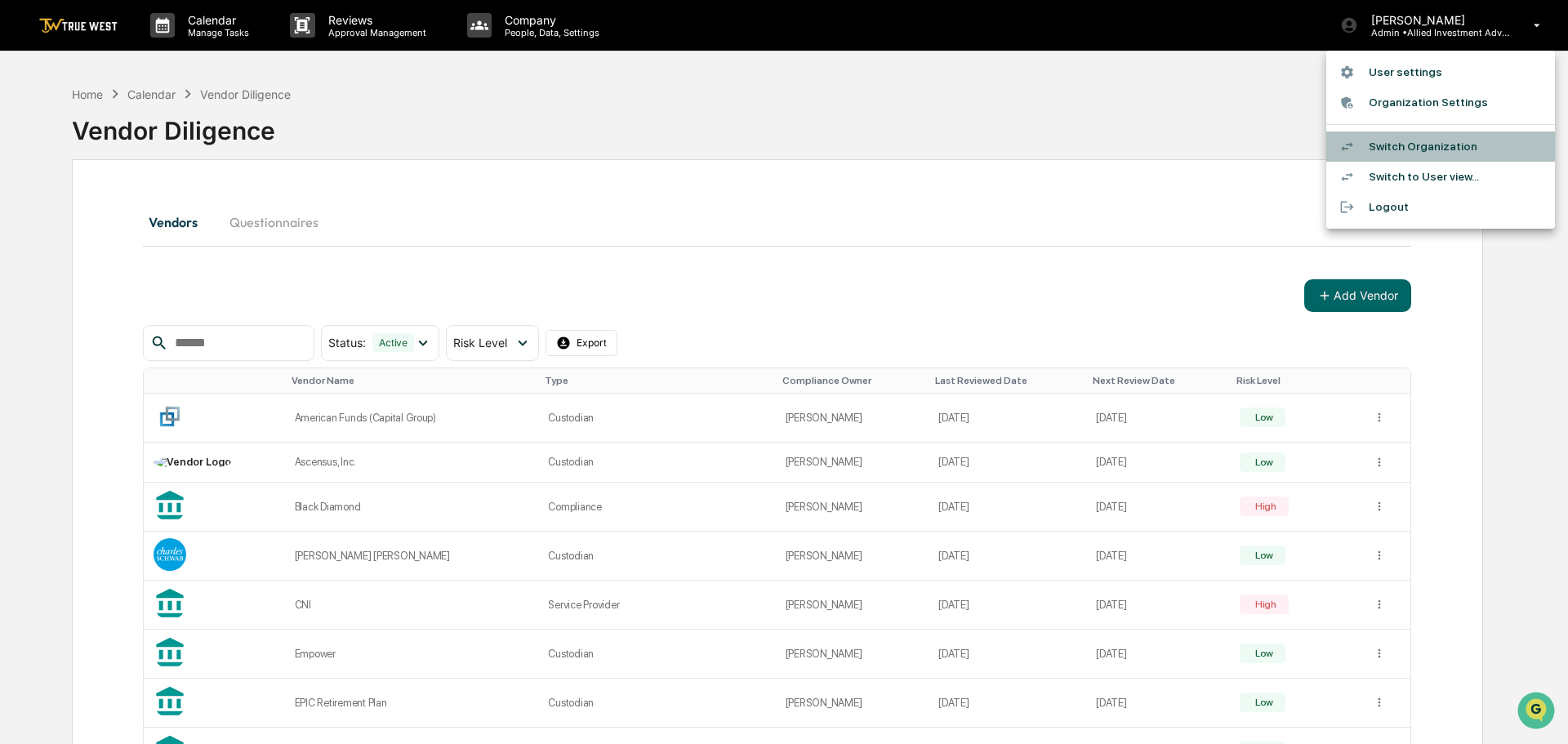
click at [1393, 149] on li "Switch Organization" at bounding box center [1440, 147] width 229 height 30
